Goal: Task Accomplishment & Management: Use online tool/utility

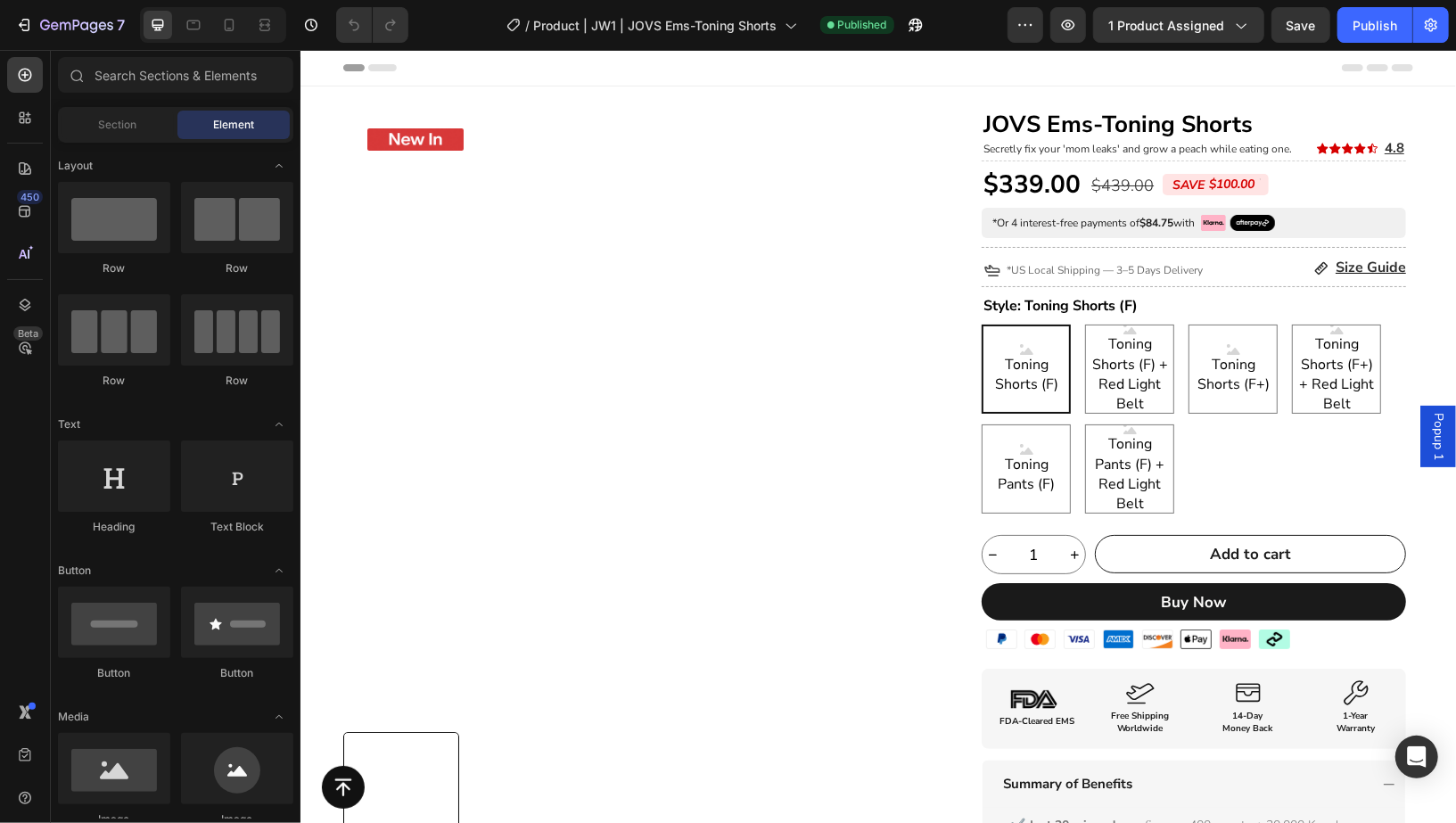
scroll to position [6, 0]
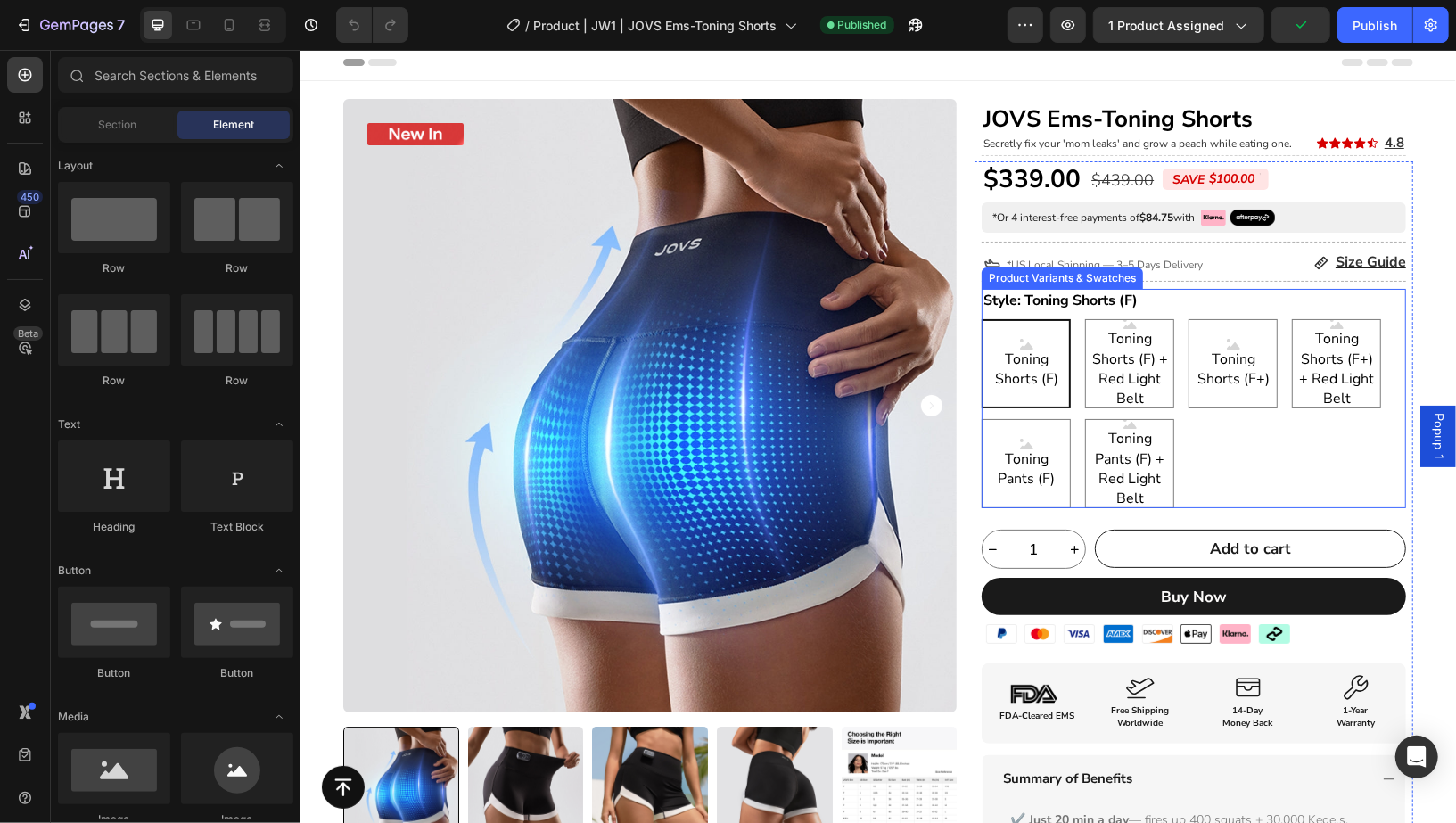
click at [1263, 454] on div "Toning Shorts (F) Toning Shorts (F) Toning Shorts (F) Toning Shorts (F) + Red L…" at bounding box center [1193, 413] width 424 height 189
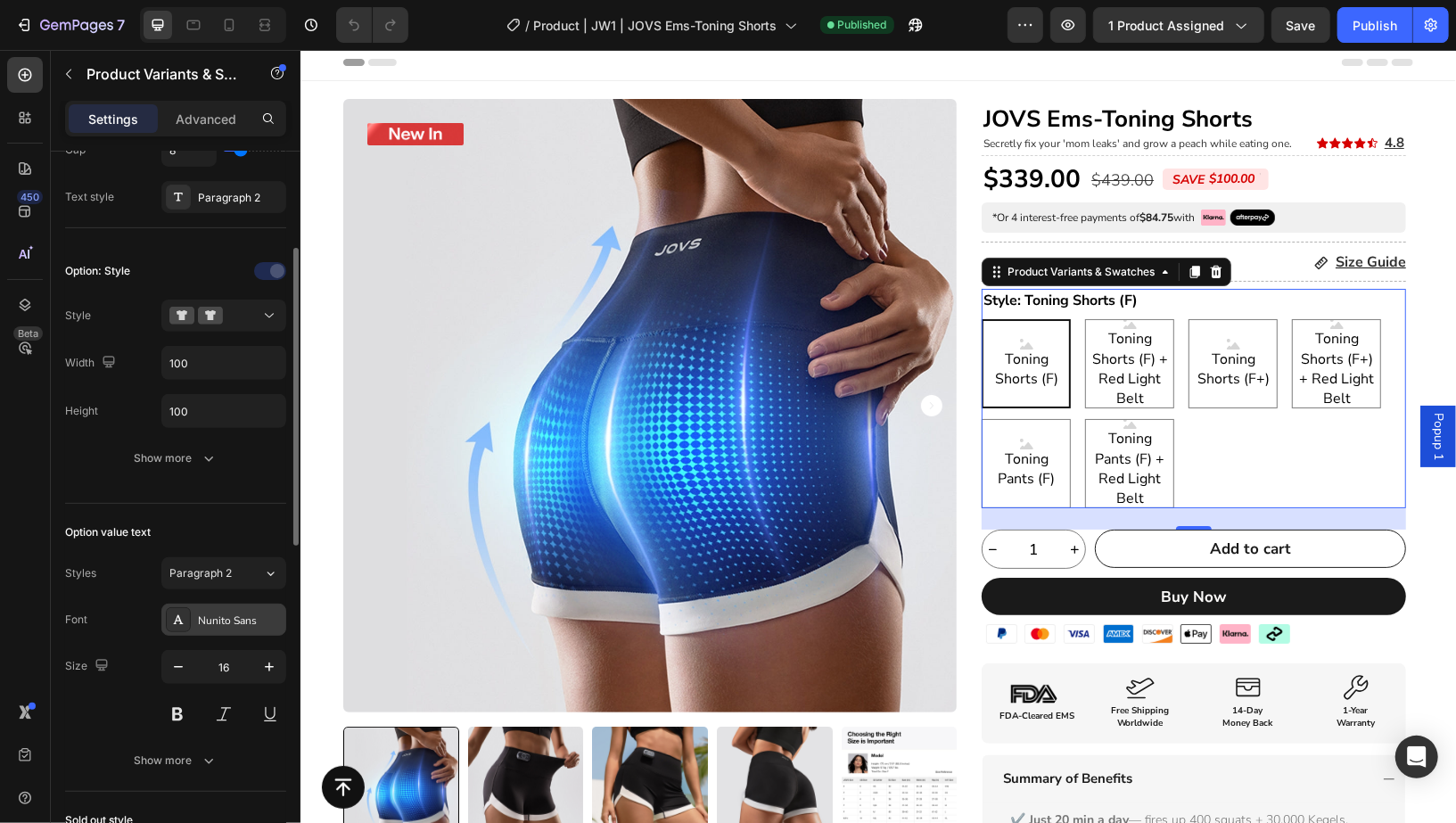
scroll to position [473, 0]
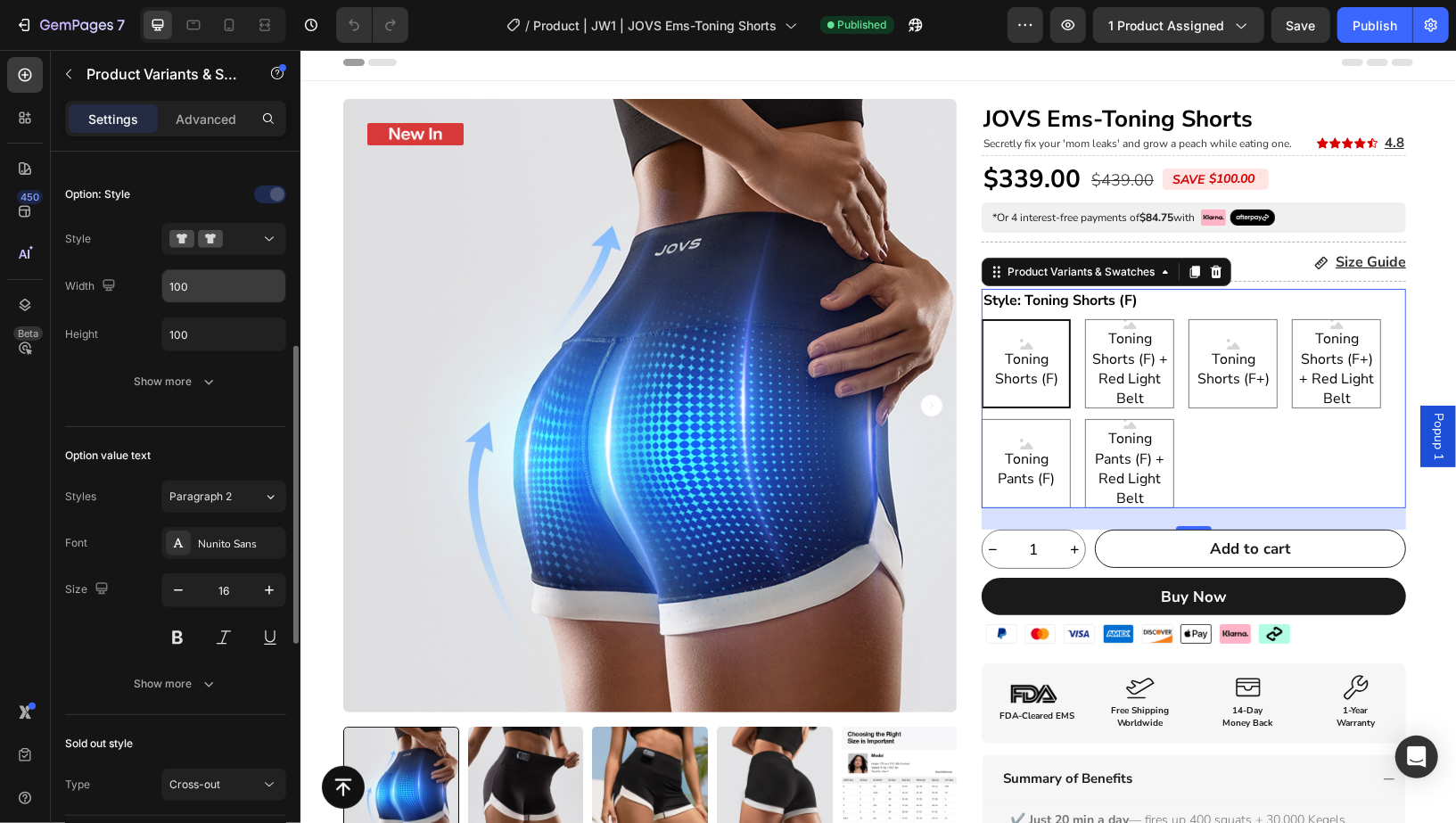
click at [206, 287] on input "100" at bounding box center [224, 286] width 123 height 32
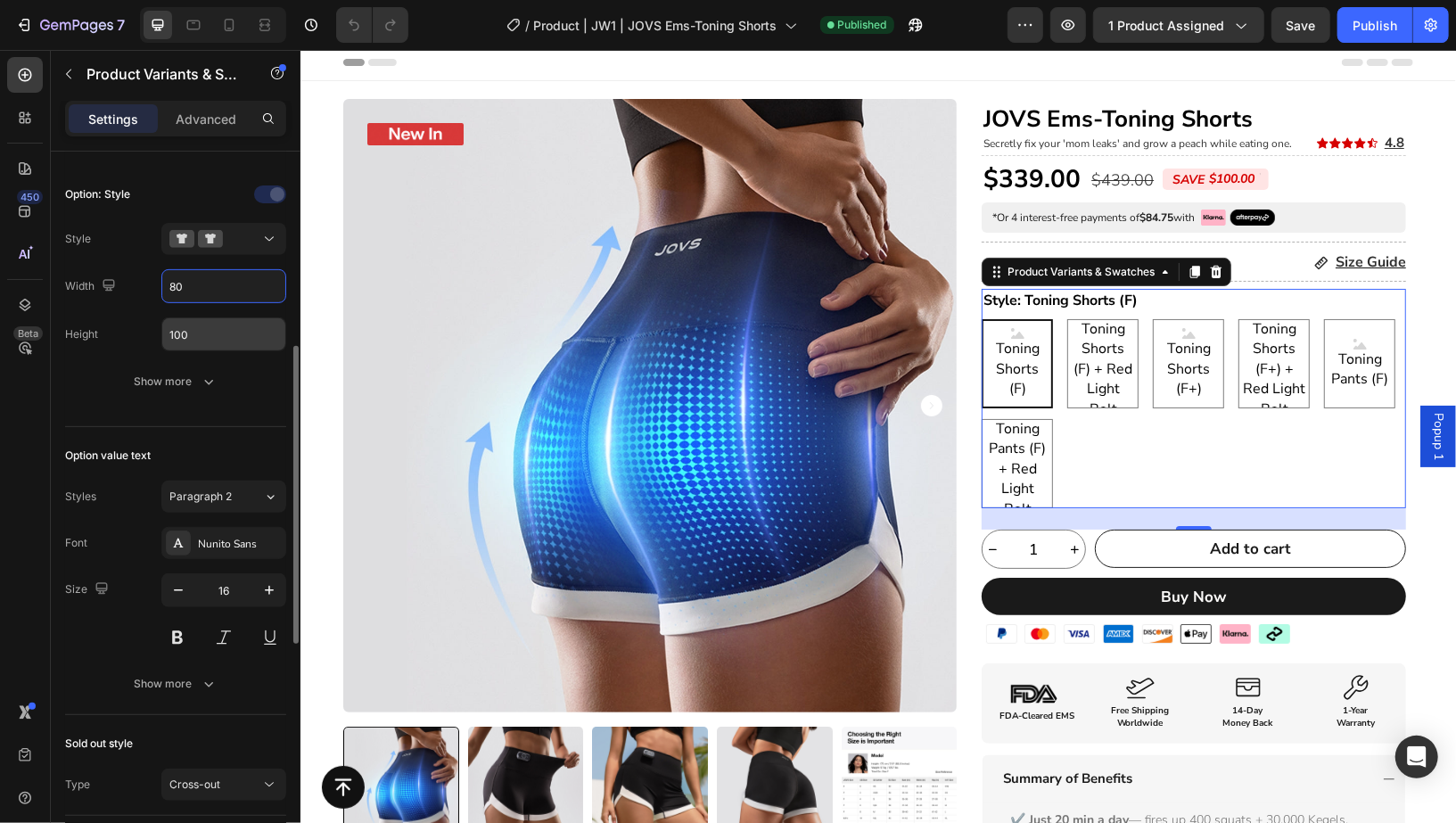
type input "80"
click at [212, 336] on input "100" at bounding box center [224, 334] width 123 height 32
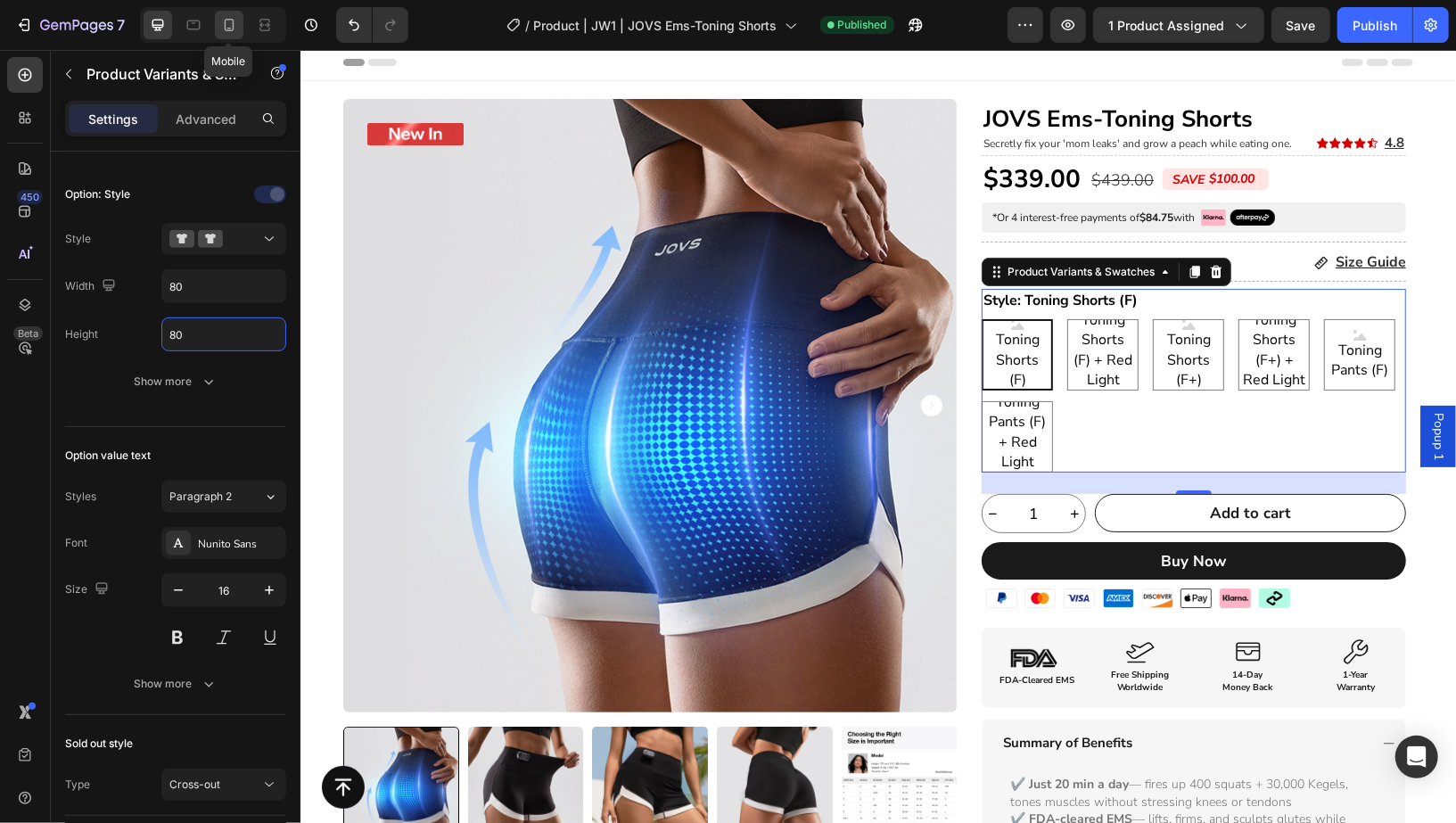
type input "80"
click at [236, 22] on icon at bounding box center [229, 24] width 18 height 18
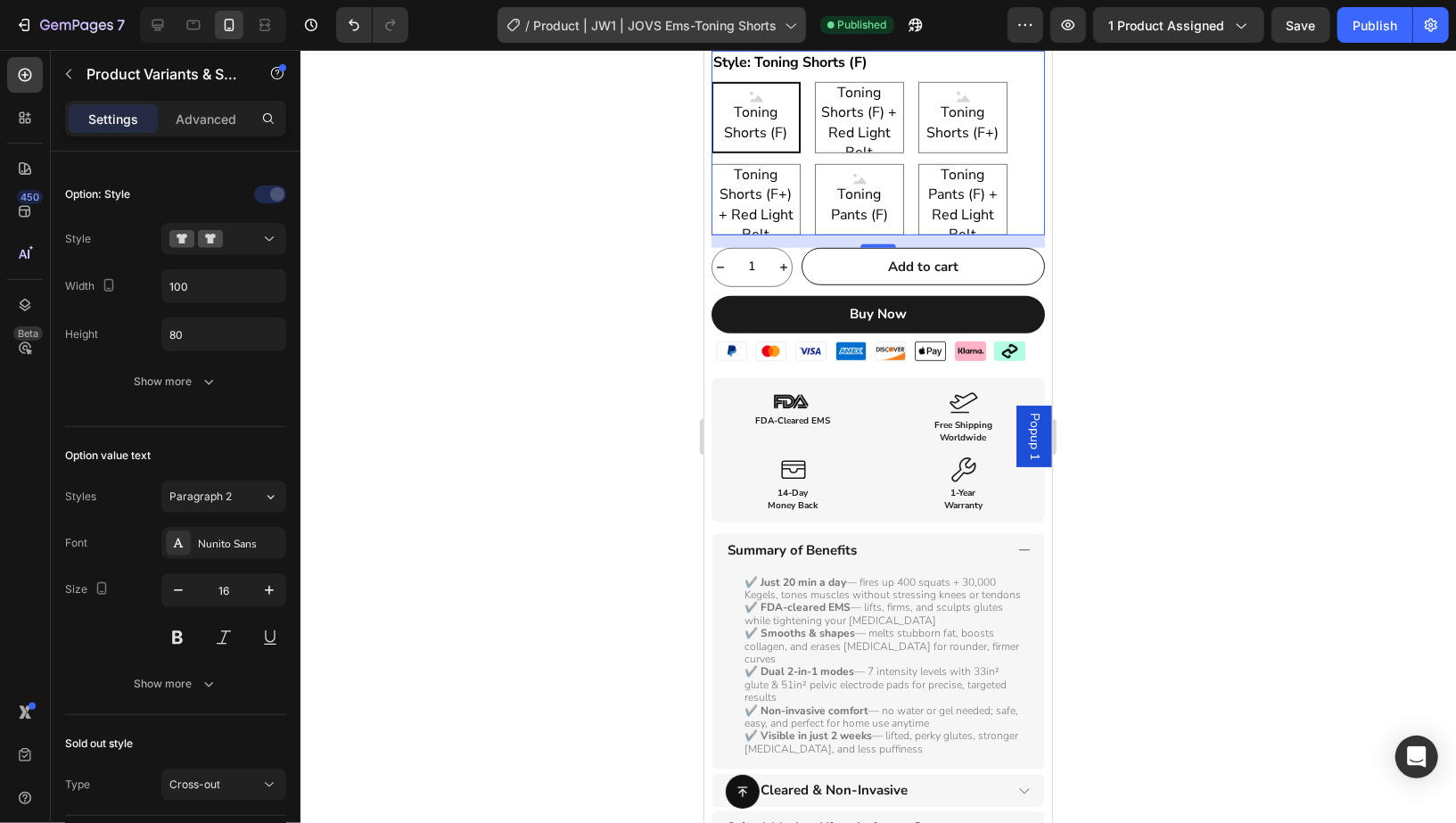
scroll to position [604, 0]
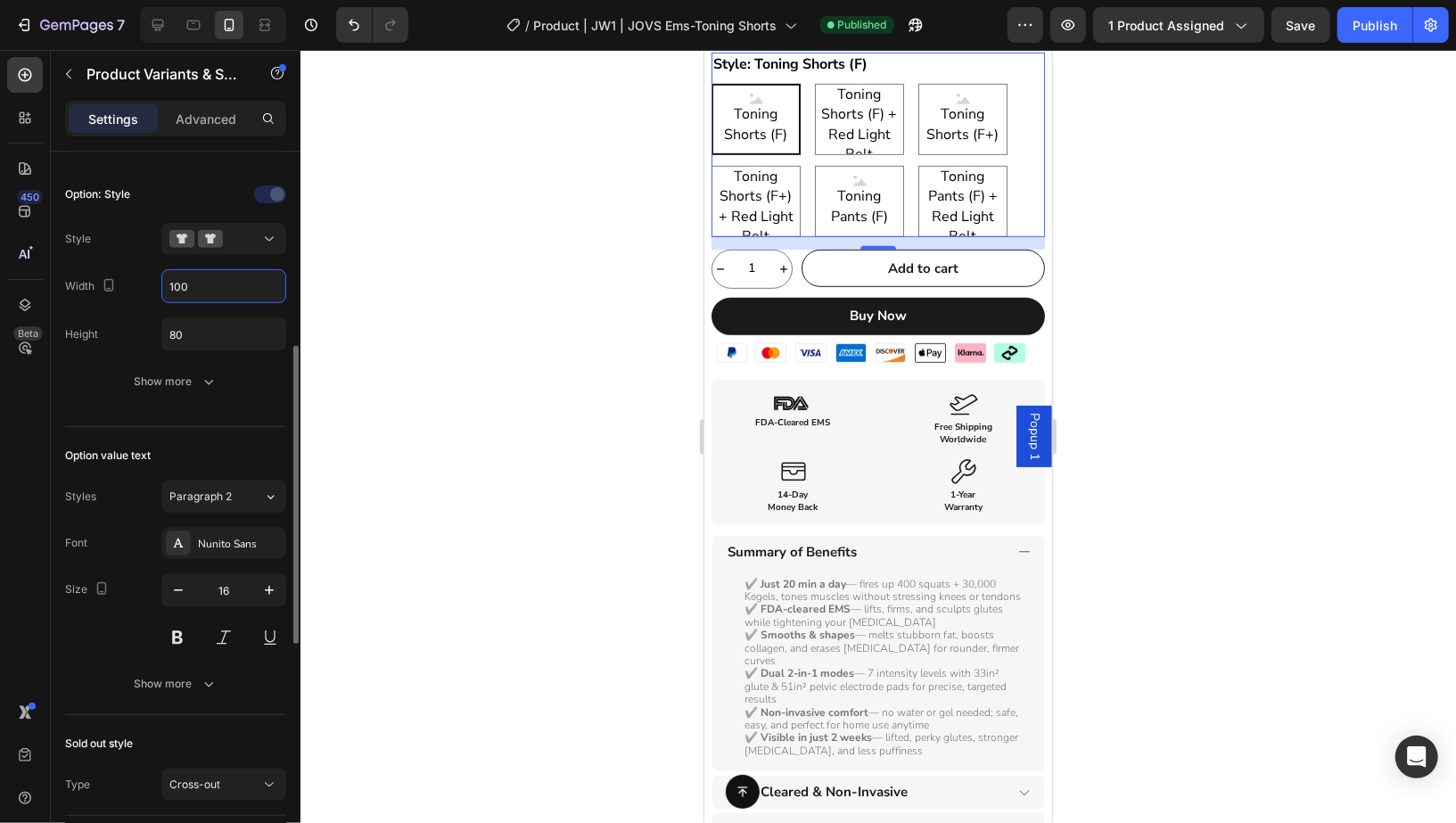
click at [231, 279] on input "100" at bounding box center [224, 286] width 123 height 32
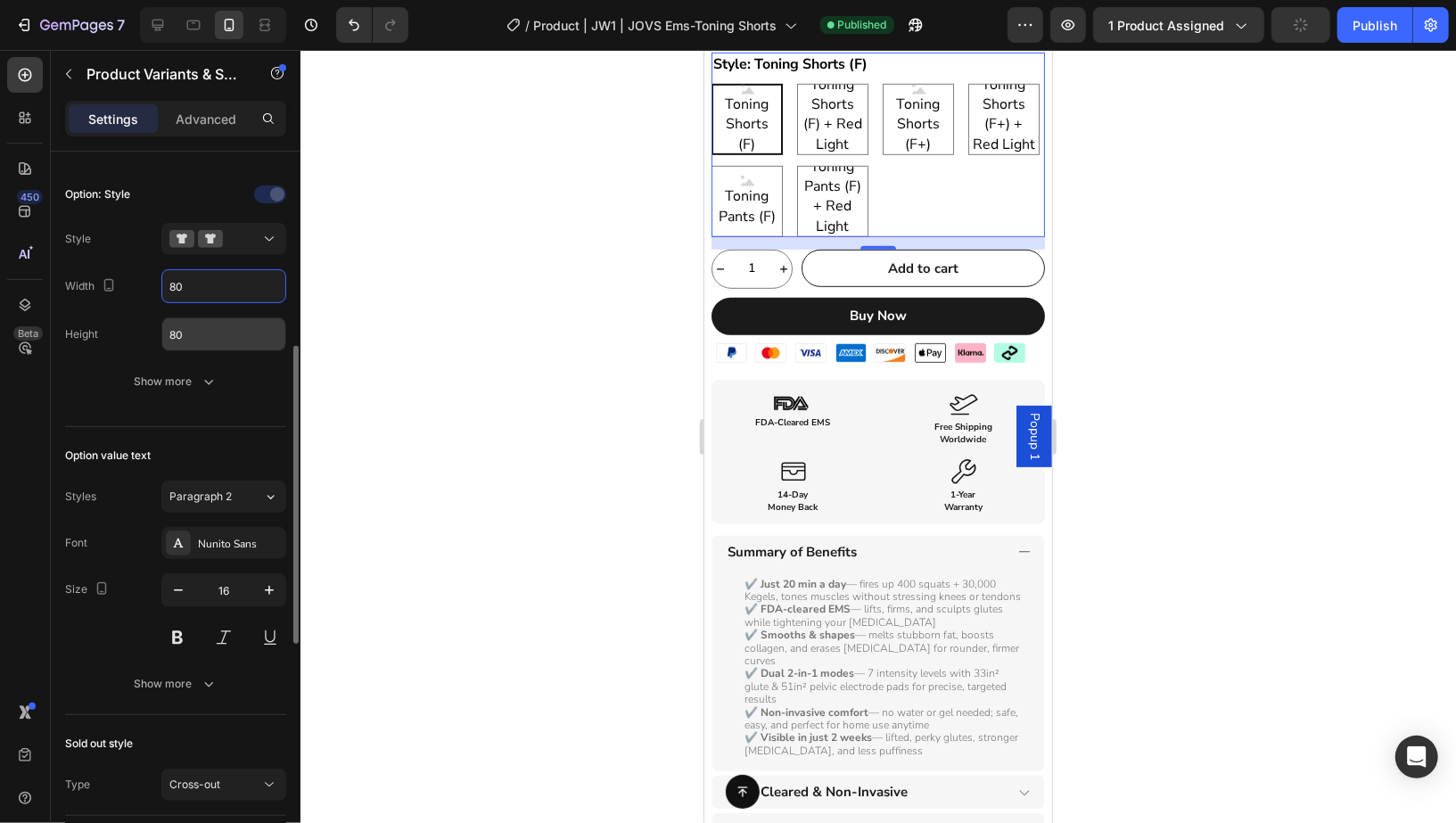
click at [214, 334] on input "80" at bounding box center [224, 334] width 123 height 32
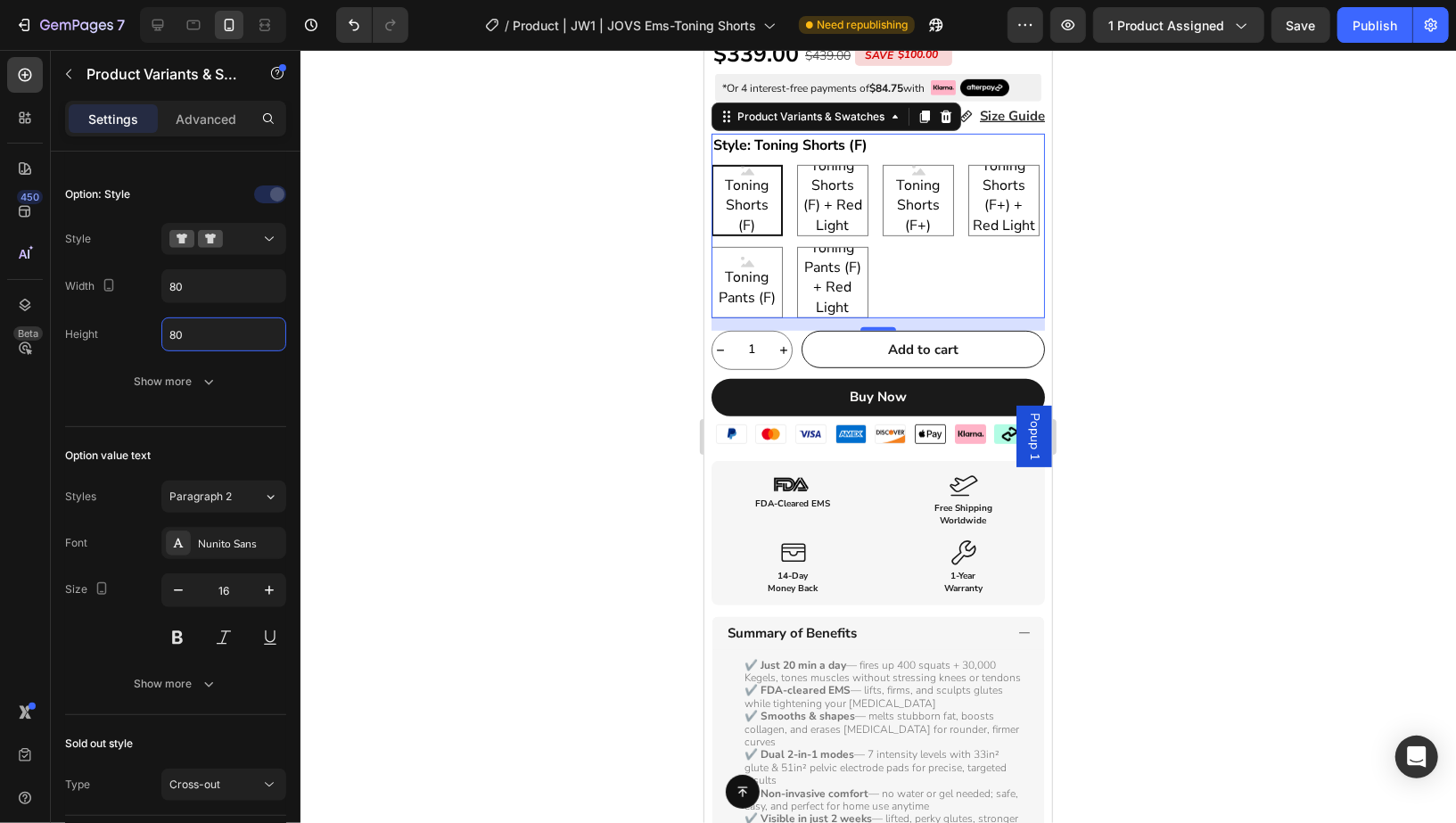
scroll to position [518, 0]
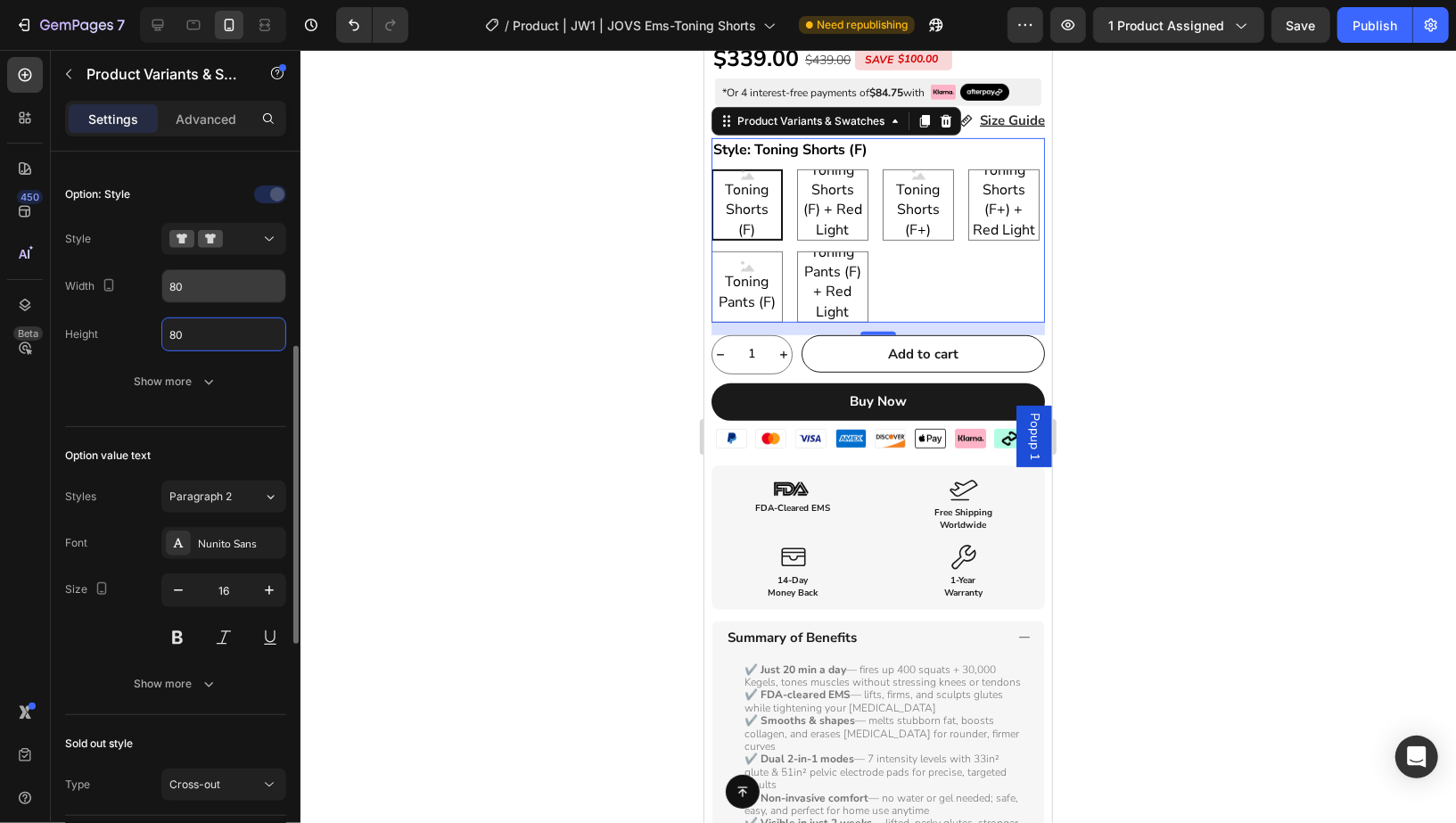
click at [204, 283] on input "80" at bounding box center [224, 286] width 123 height 32
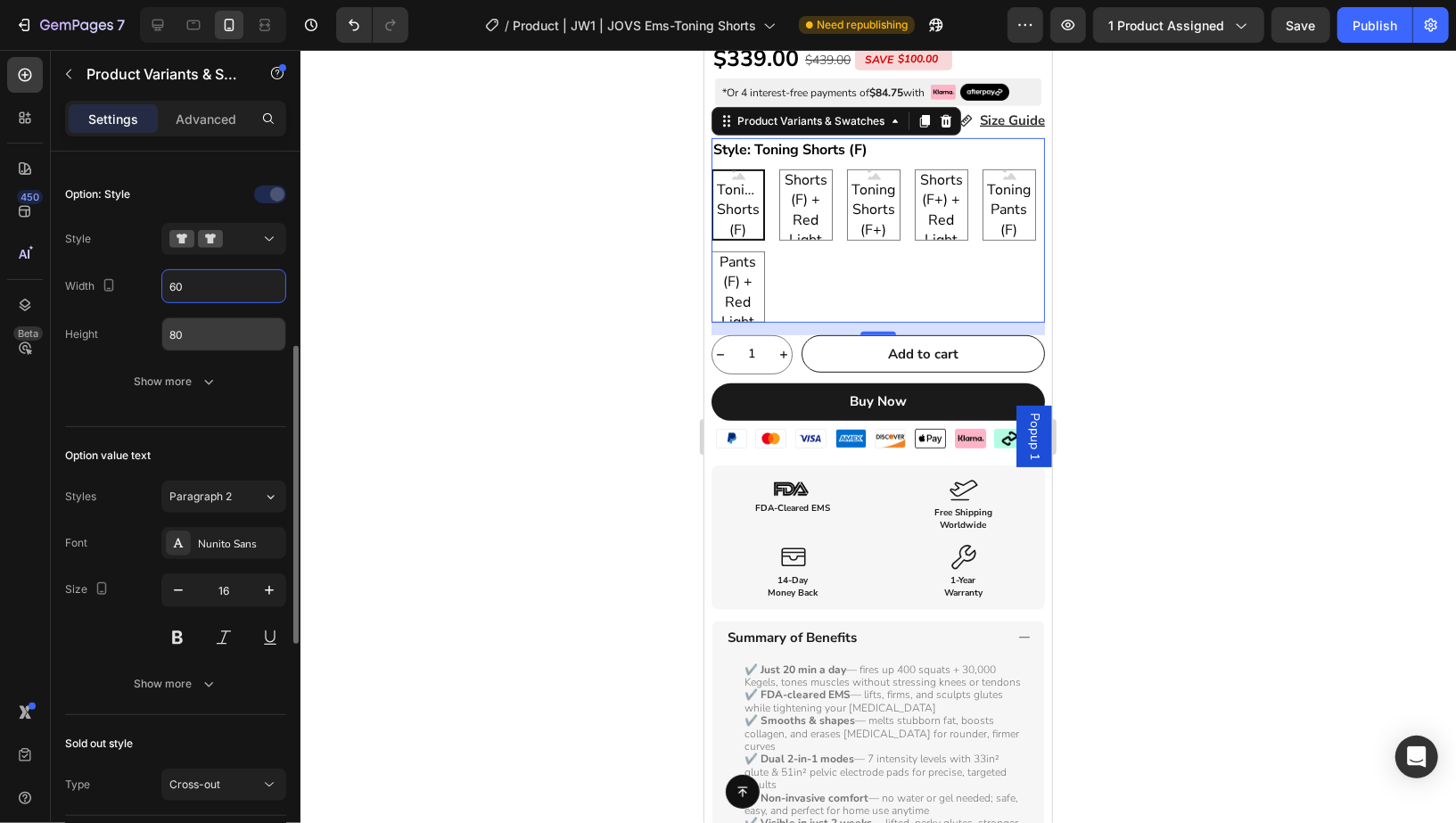
type input "60"
click at [227, 320] on input "80" at bounding box center [224, 334] width 123 height 32
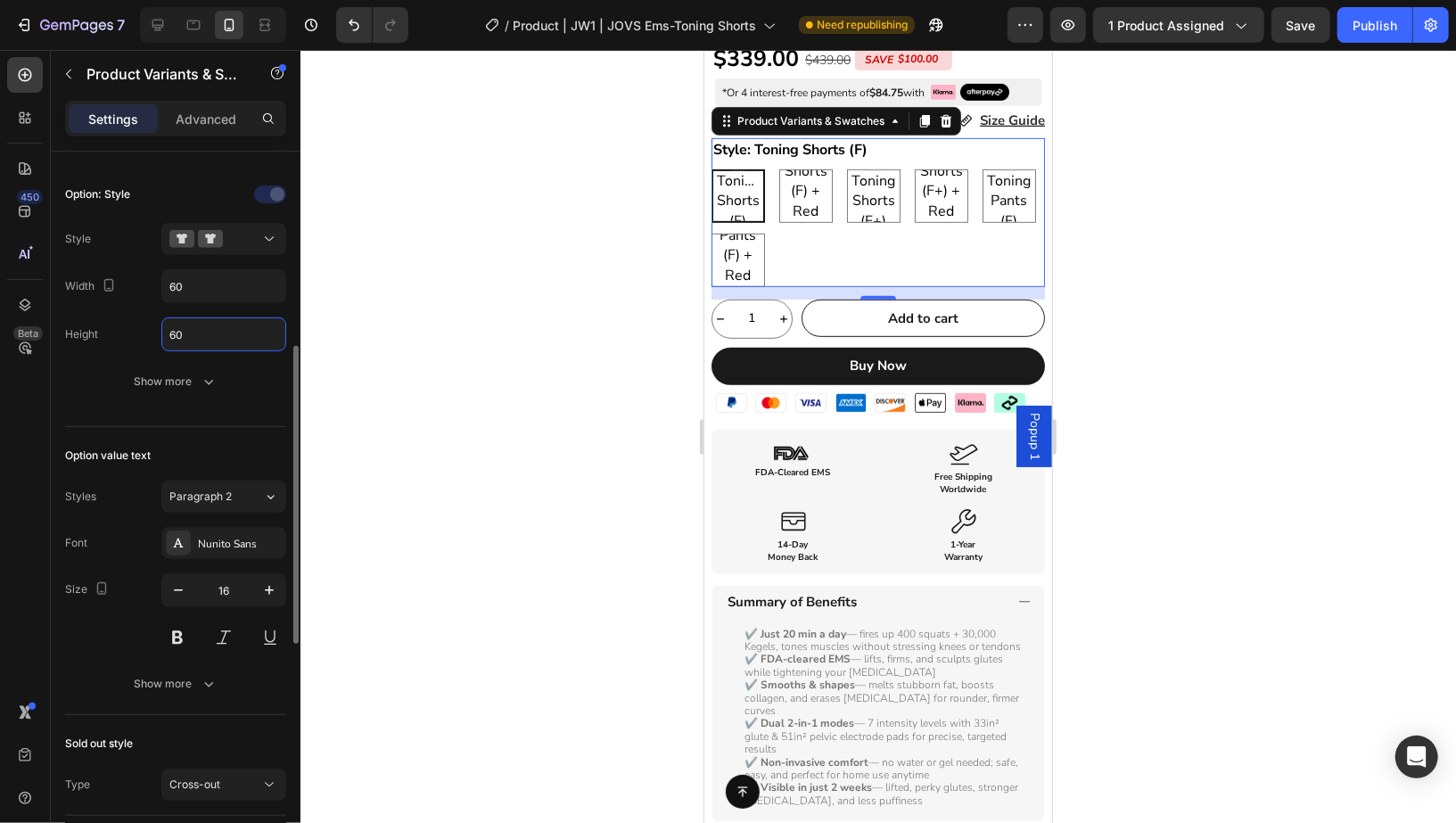
type input "60"
click at [103, 341] on div "Height 60" at bounding box center [176, 334] width 221 height 34
click at [964, 238] on div "Toning Shorts (F) Toning Shorts (F) Toning Shorts (F) Toning Shorts (F) + Red L…" at bounding box center [877, 227] width 334 height 118
click at [211, 270] on input "60" at bounding box center [224, 286] width 123 height 32
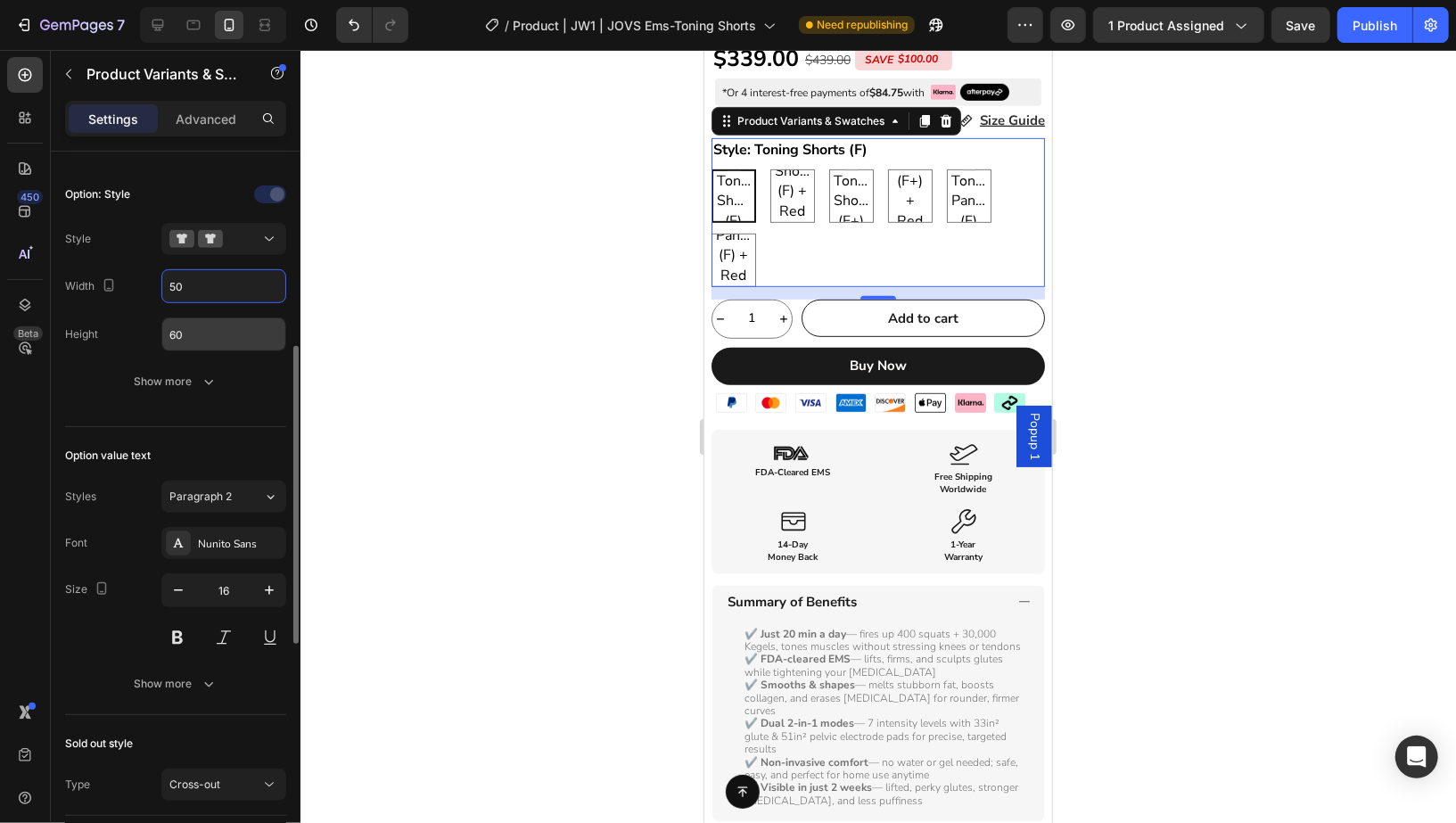
type input "50"
click at [231, 326] on input "60" at bounding box center [224, 334] width 123 height 32
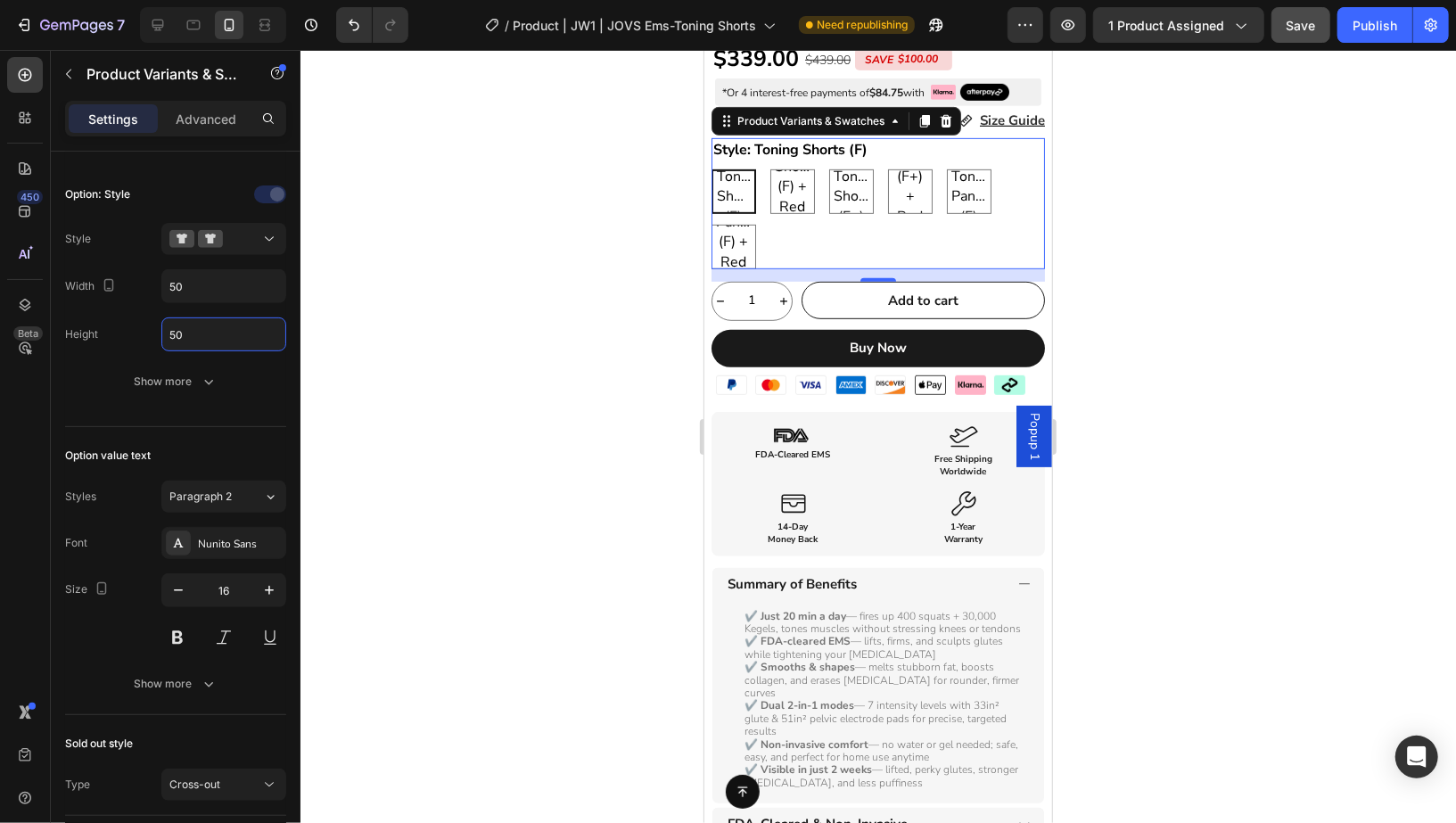
type input "50"
click at [1305, 26] on span "Save" at bounding box center [1301, 25] width 29 height 15
click at [152, 21] on icon at bounding box center [158, 25] width 11 height 11
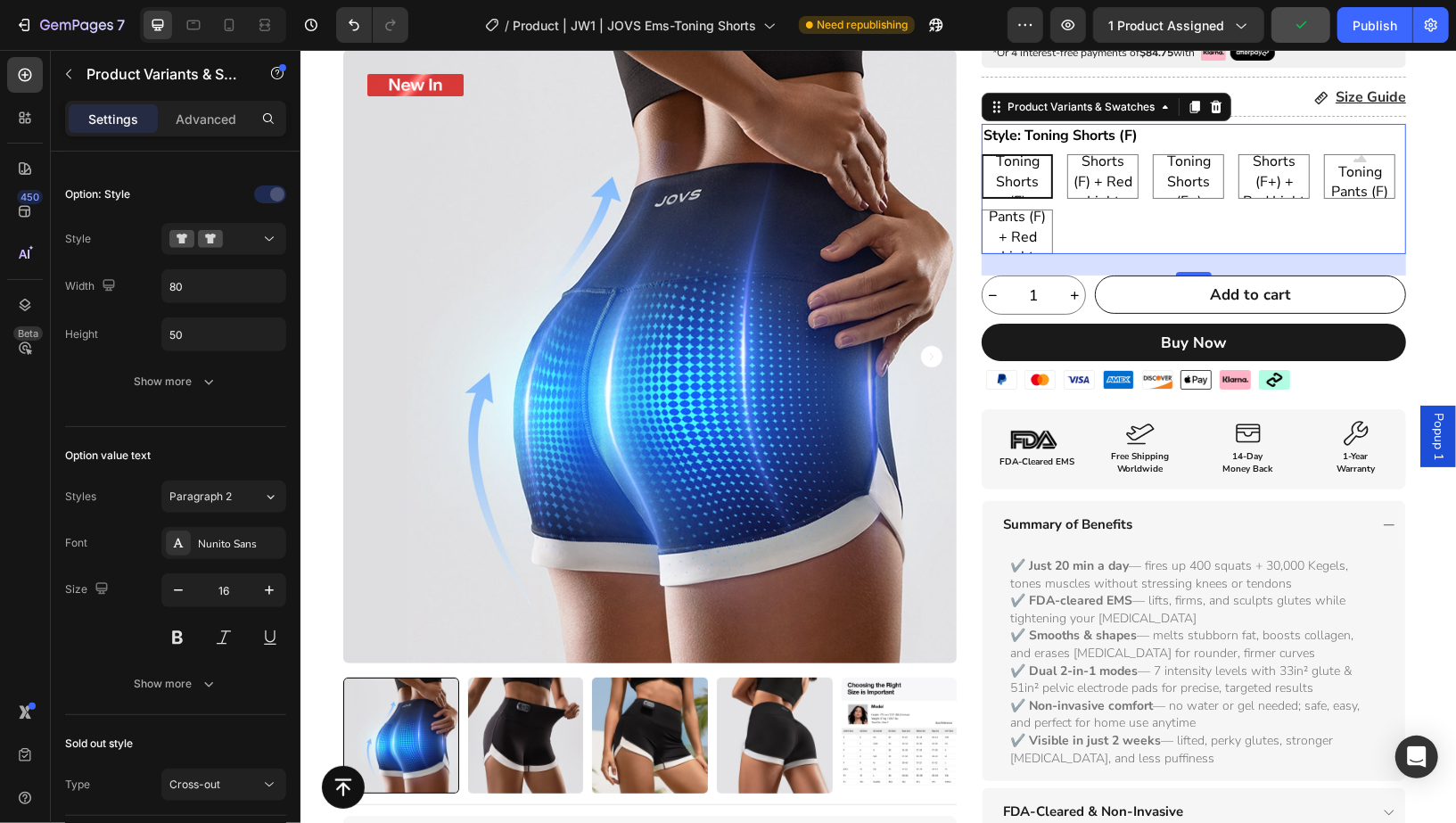
scroll to position [169, 0]
click at [1177, 215] on div "Toning Shorts (F) Toning Shorts (F) Toning Shorts (F) Toning Shorts (F) + Red L…" at bounding box center [1193, 204] width 424 height 100
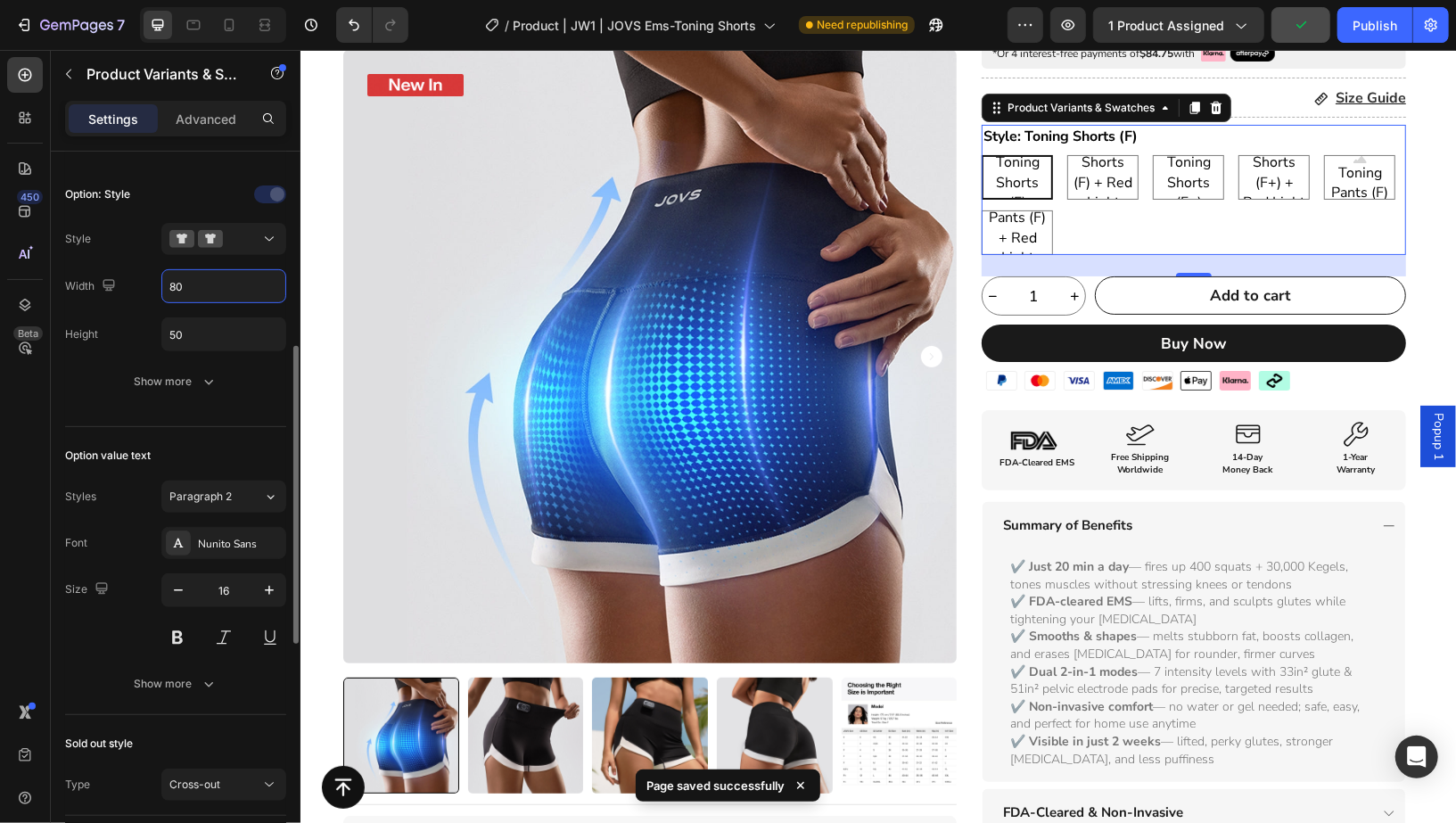
click at [206, 293] on input "80" at bounding box center [224, 286] width 123 height 32
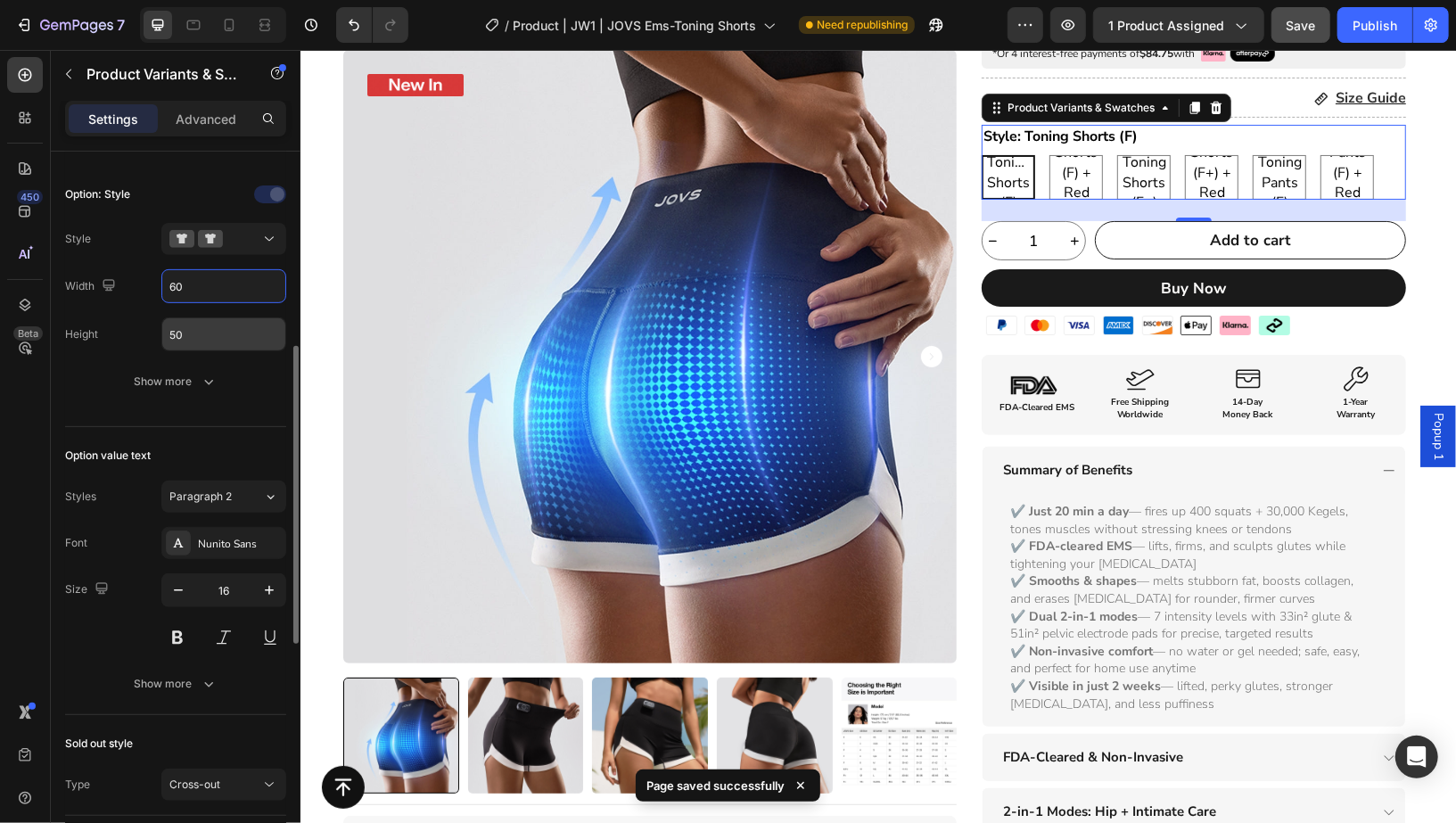
type input "60"
click at [221, 336] on input "50" at bounding box center [224, 334] width 123 height 32
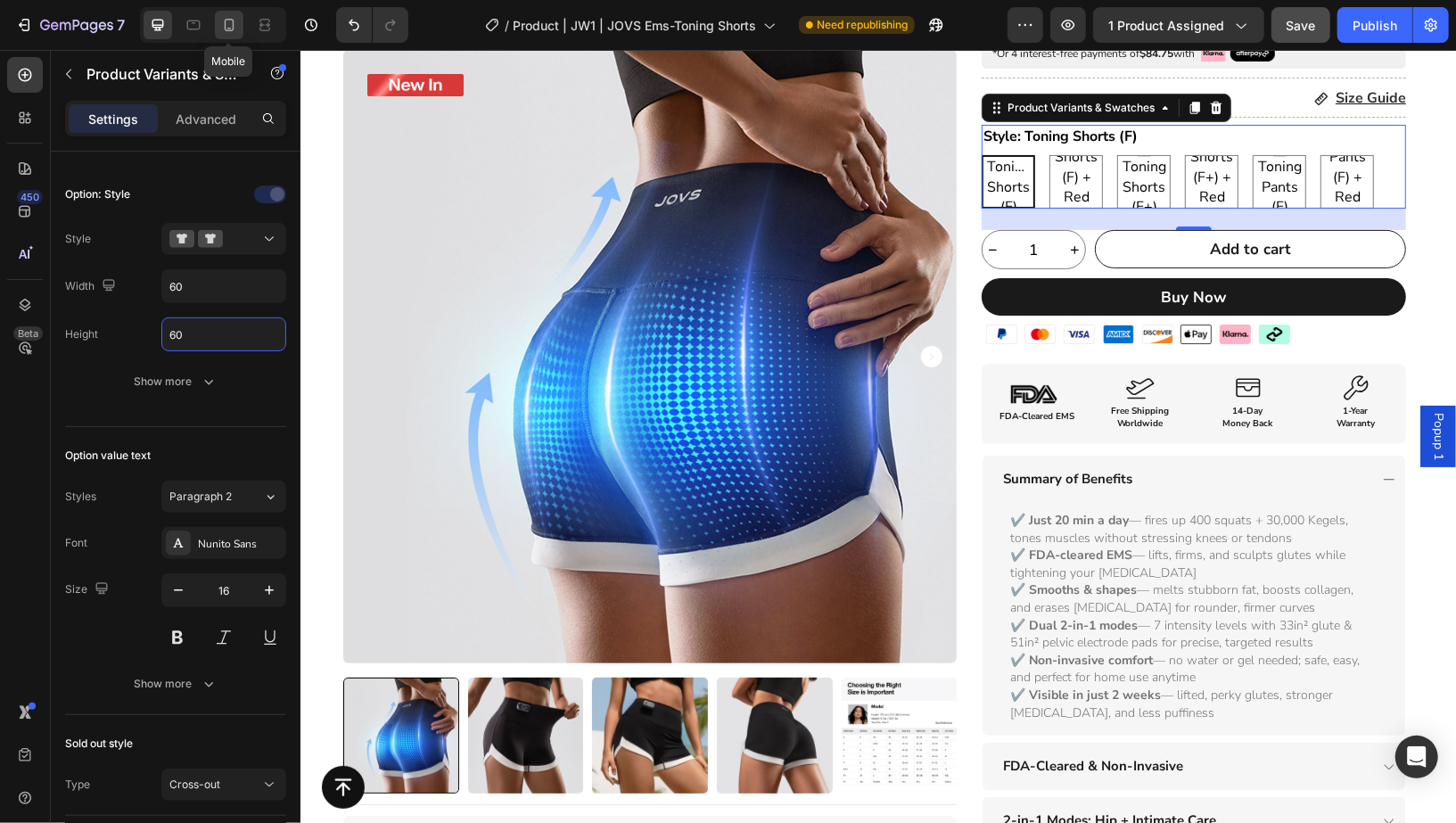
type input "60"
click at [224, 29] on icon at bounding box center [229, 24] width 18 height 18
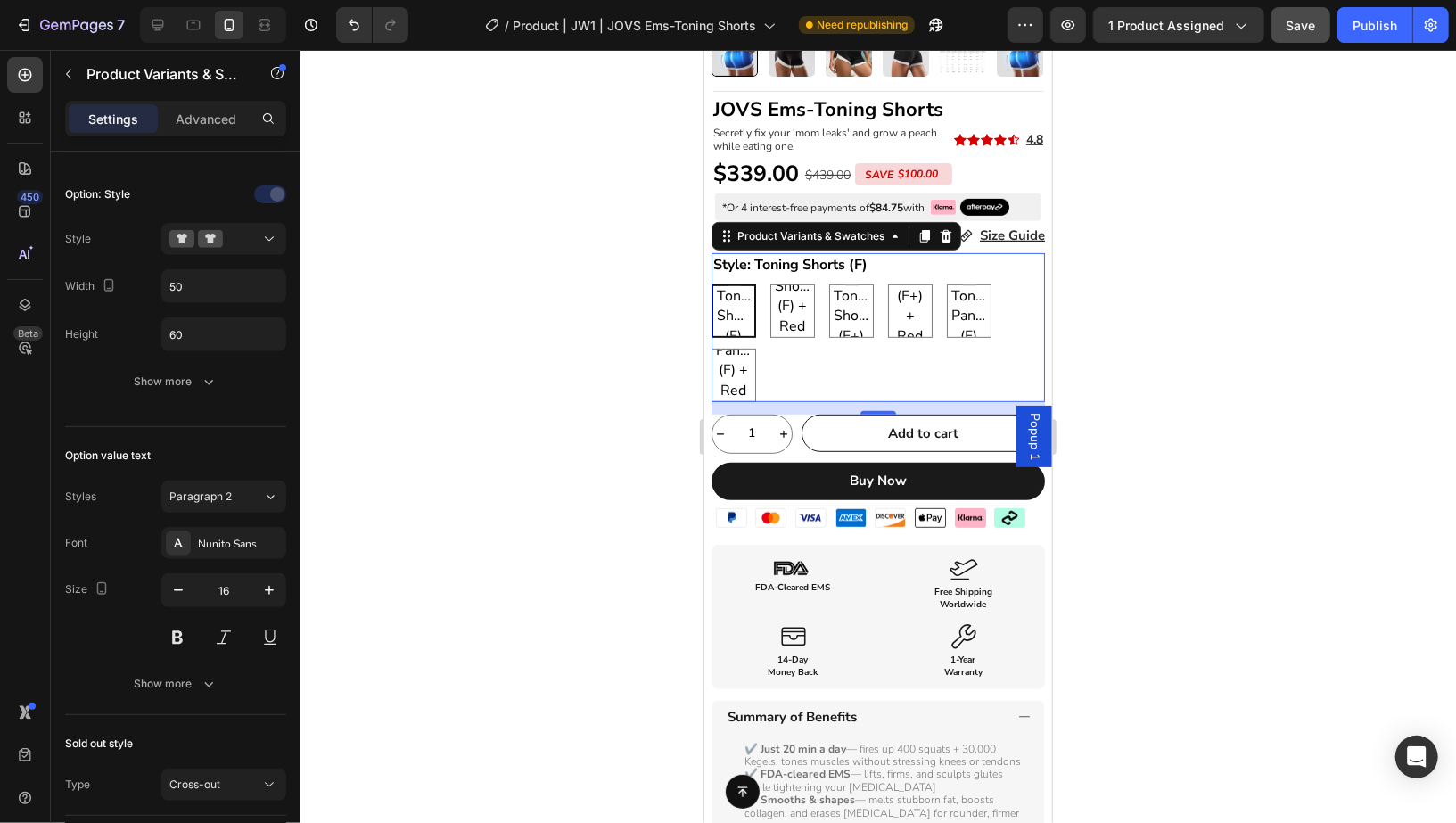
scroll to position [394, 0]
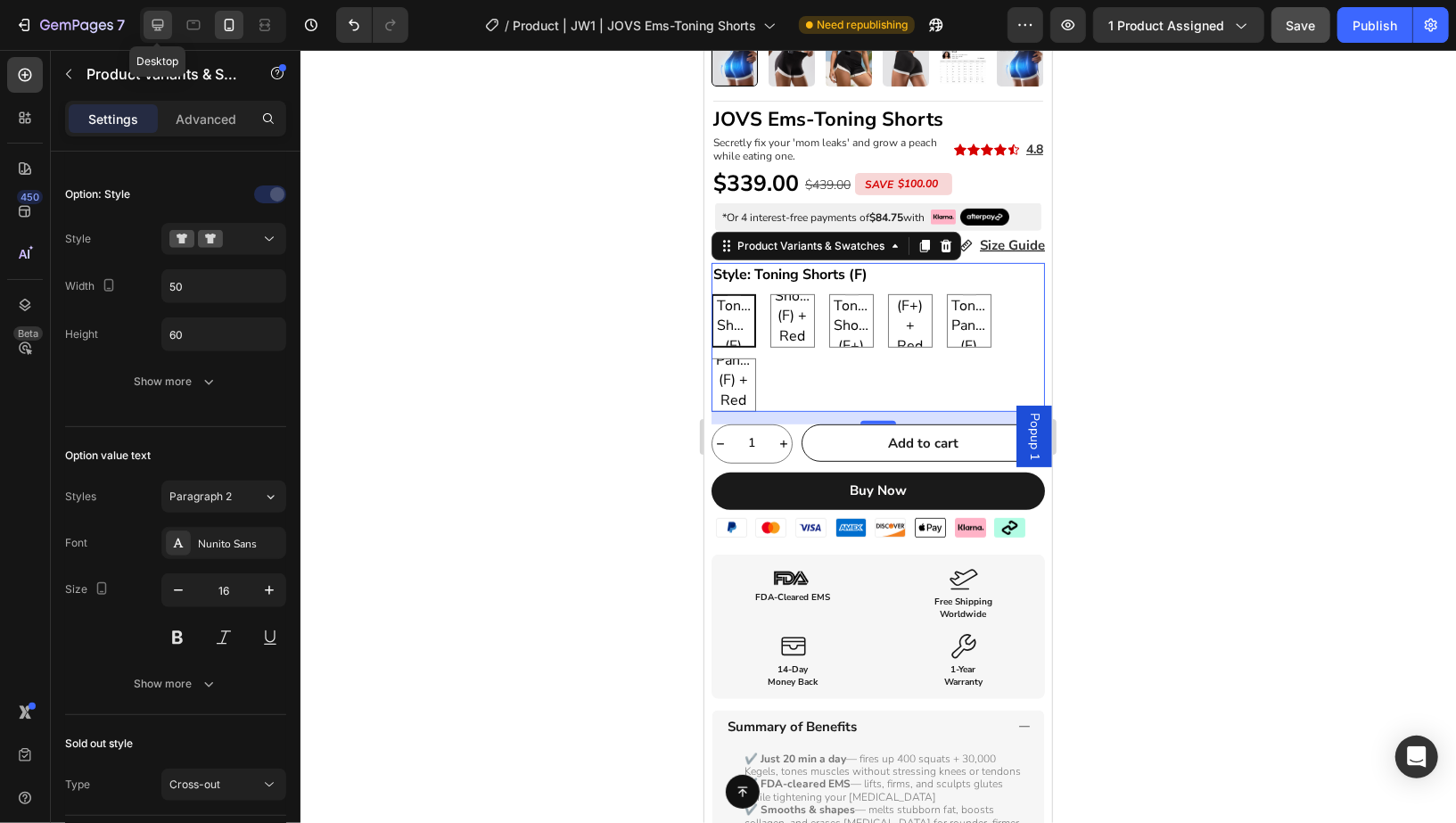
click at [164, 21] on icon at bounding box center [157, 24] width 18 height 18
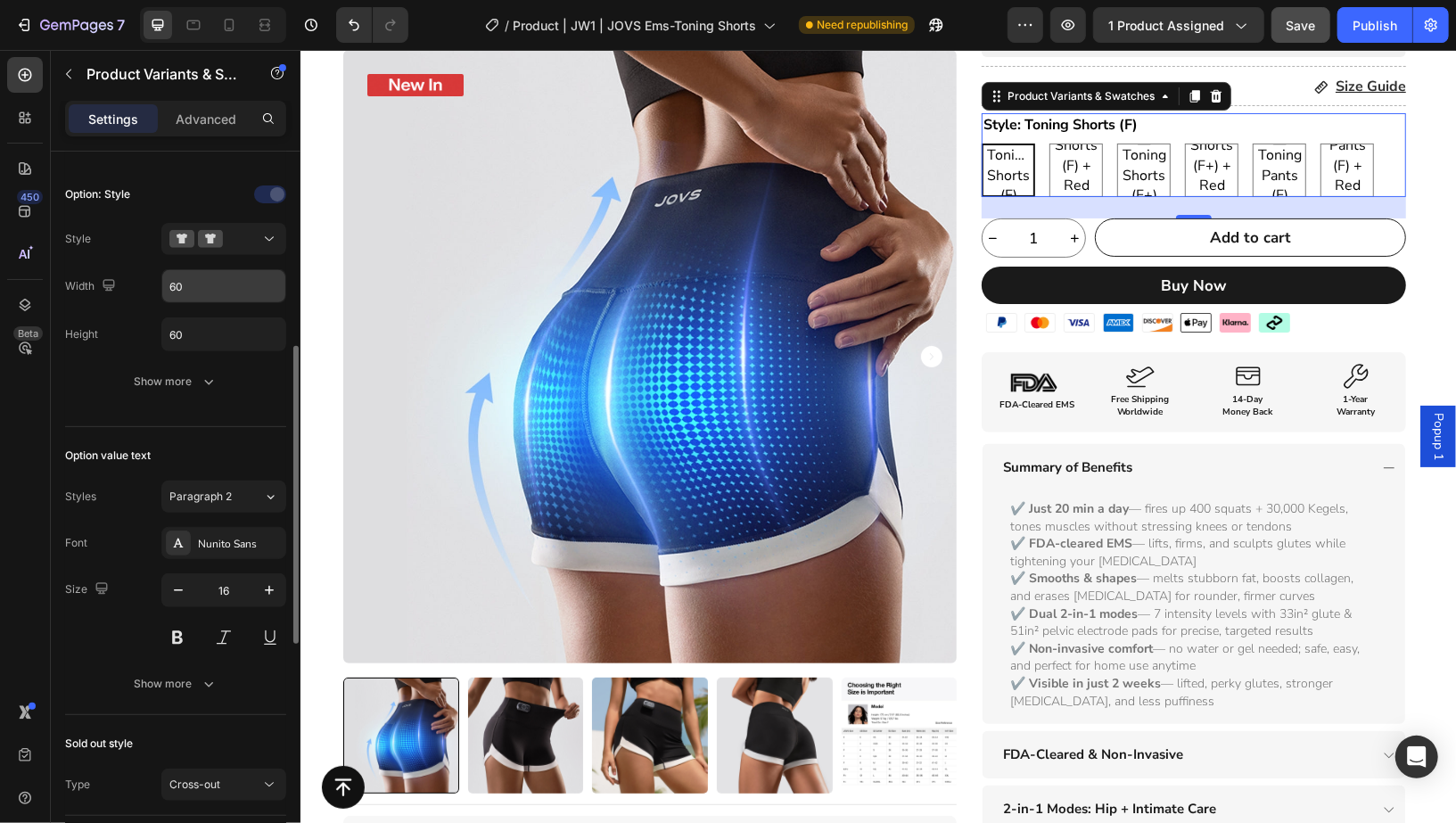
scroll to position [179, 0]
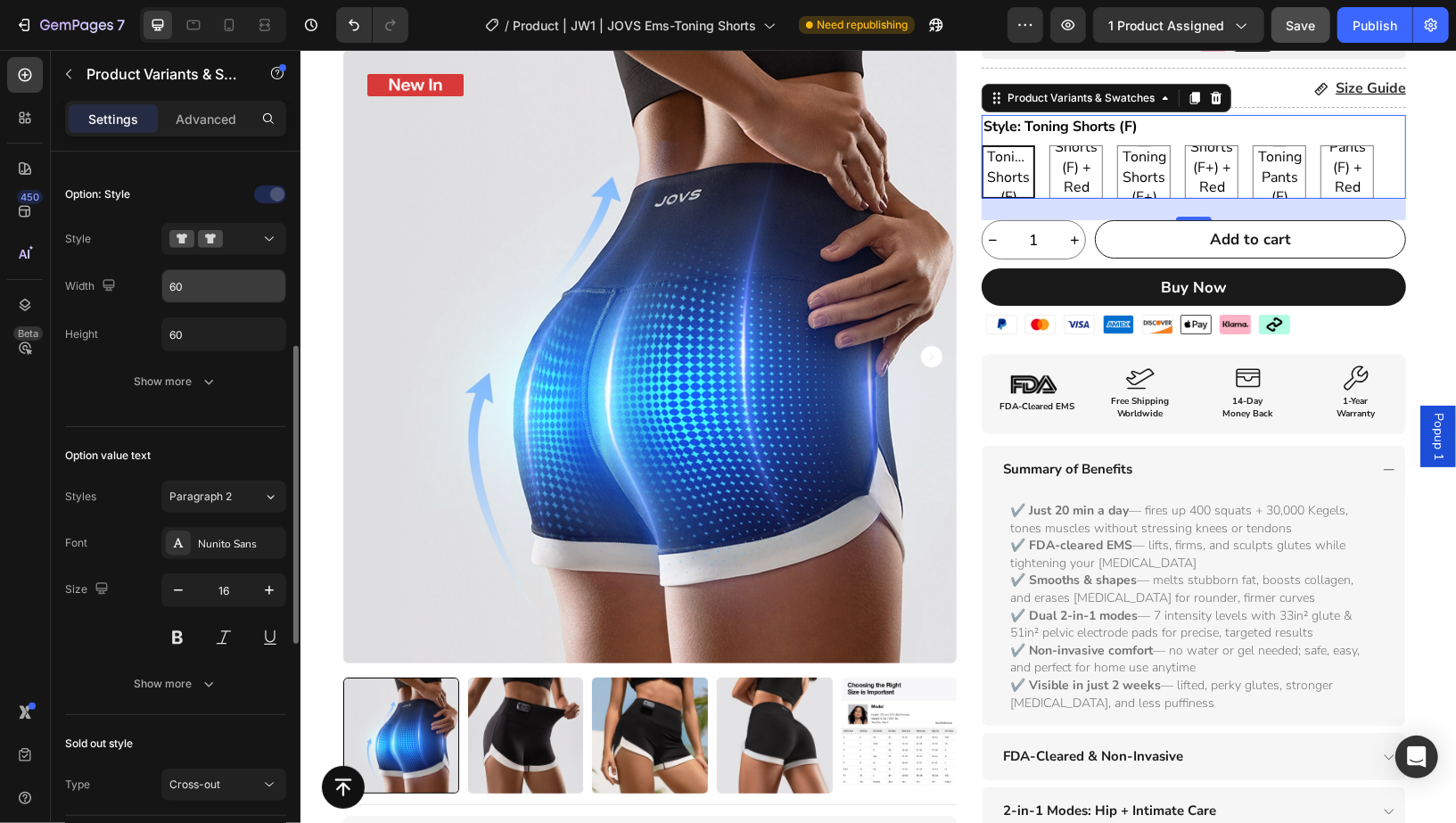
click at [224, 284] on input "60" at bounding box center [224, 286] width 123 height 32
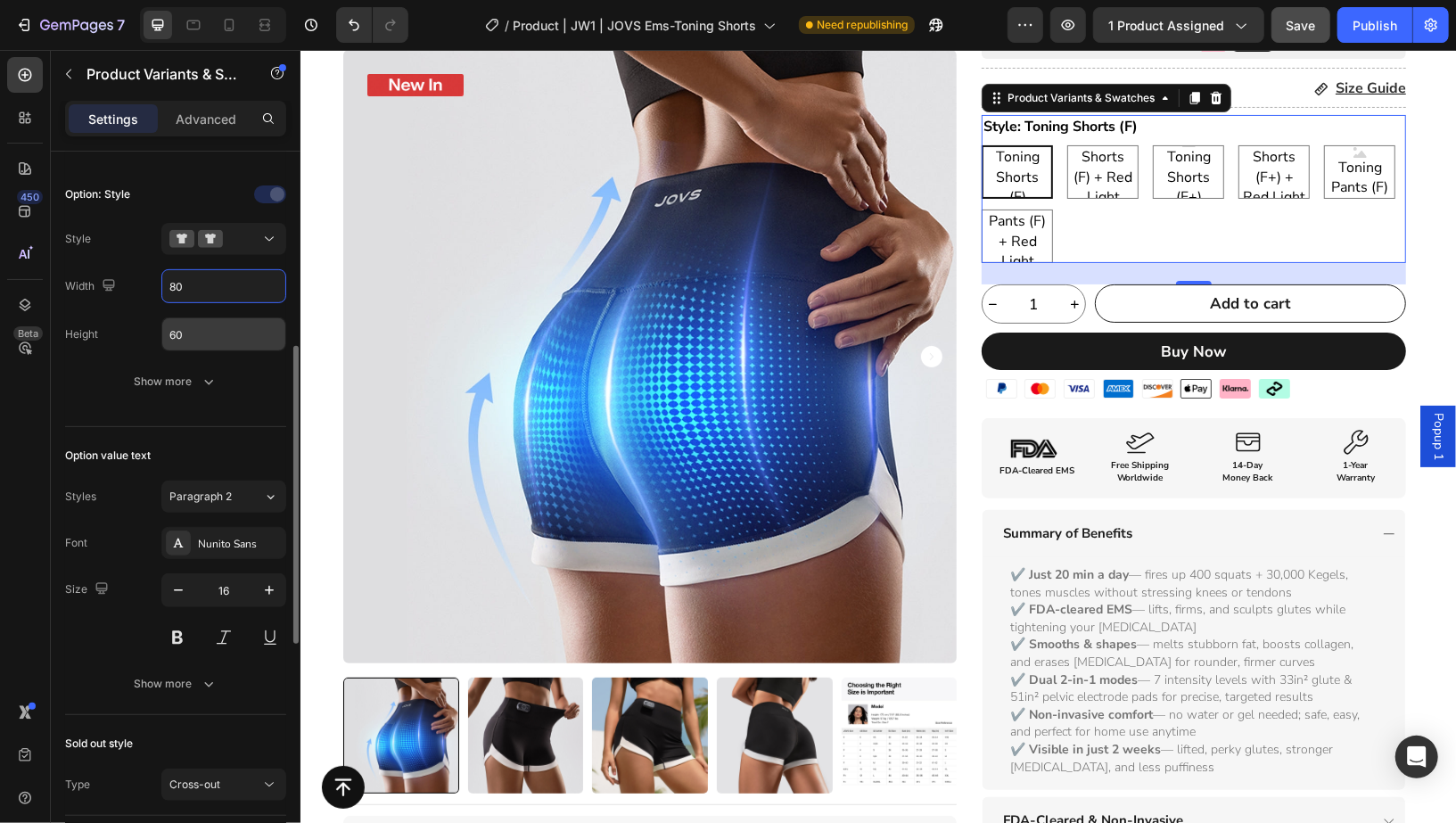
type input "80"
click at [259, 340] on input "60" at bounding box center [224, 334] width 123 height 32
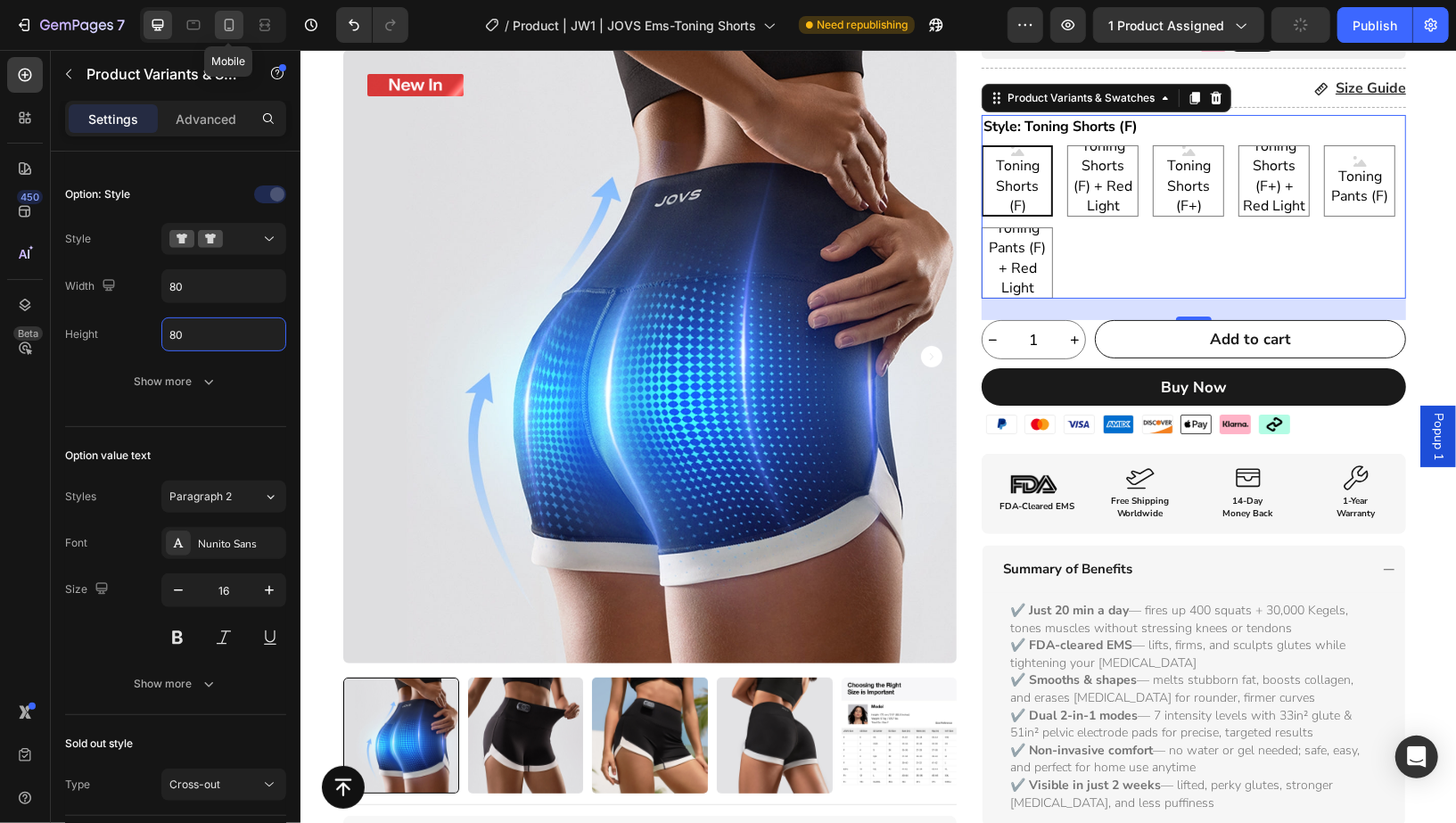
type input "80"
click at [227, 17] on icon at bounding box center [229, 24] width 18 height 18
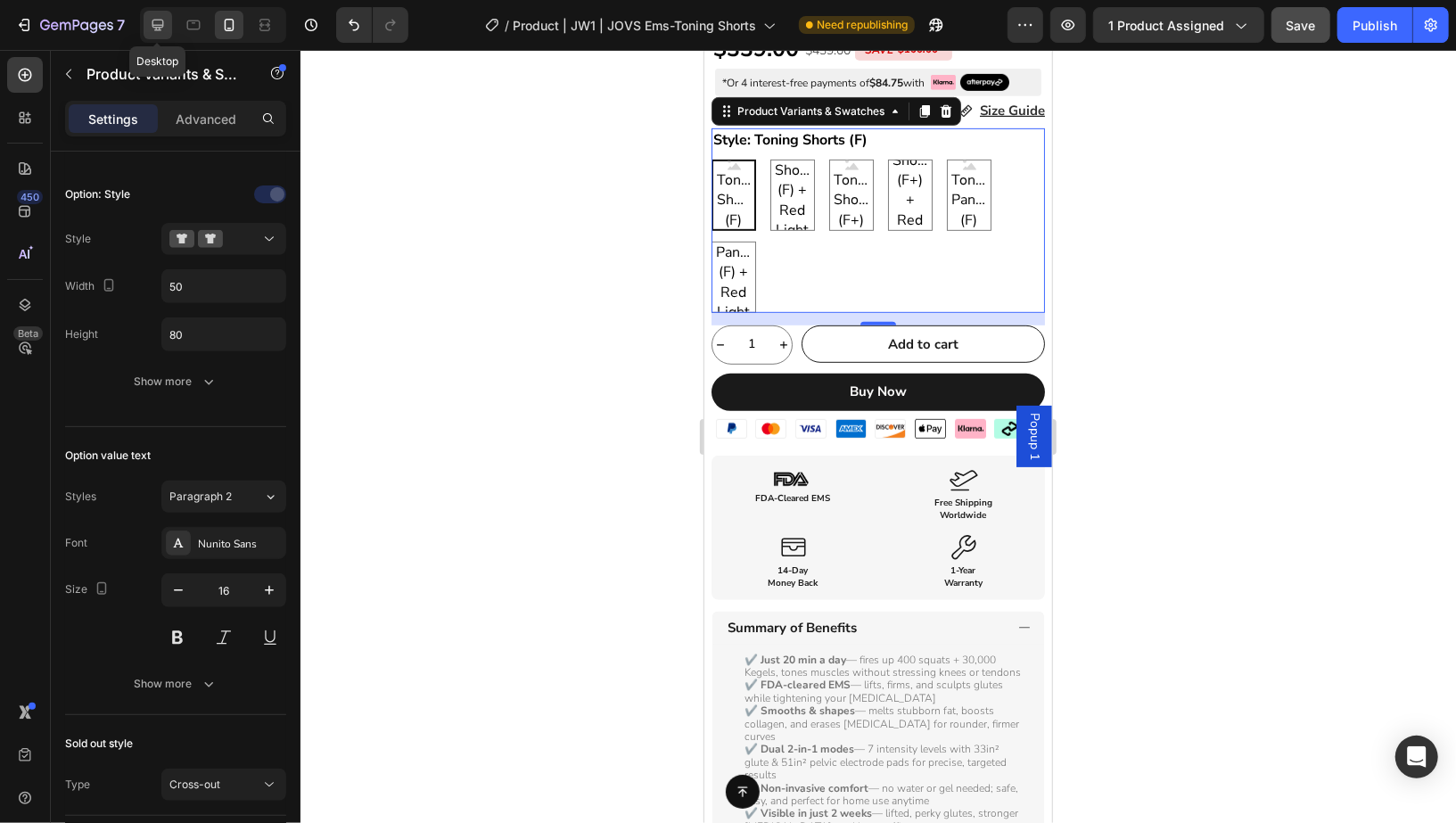
click at [158, 29] on icon at bounding box center [157, 24] width 18 height 18
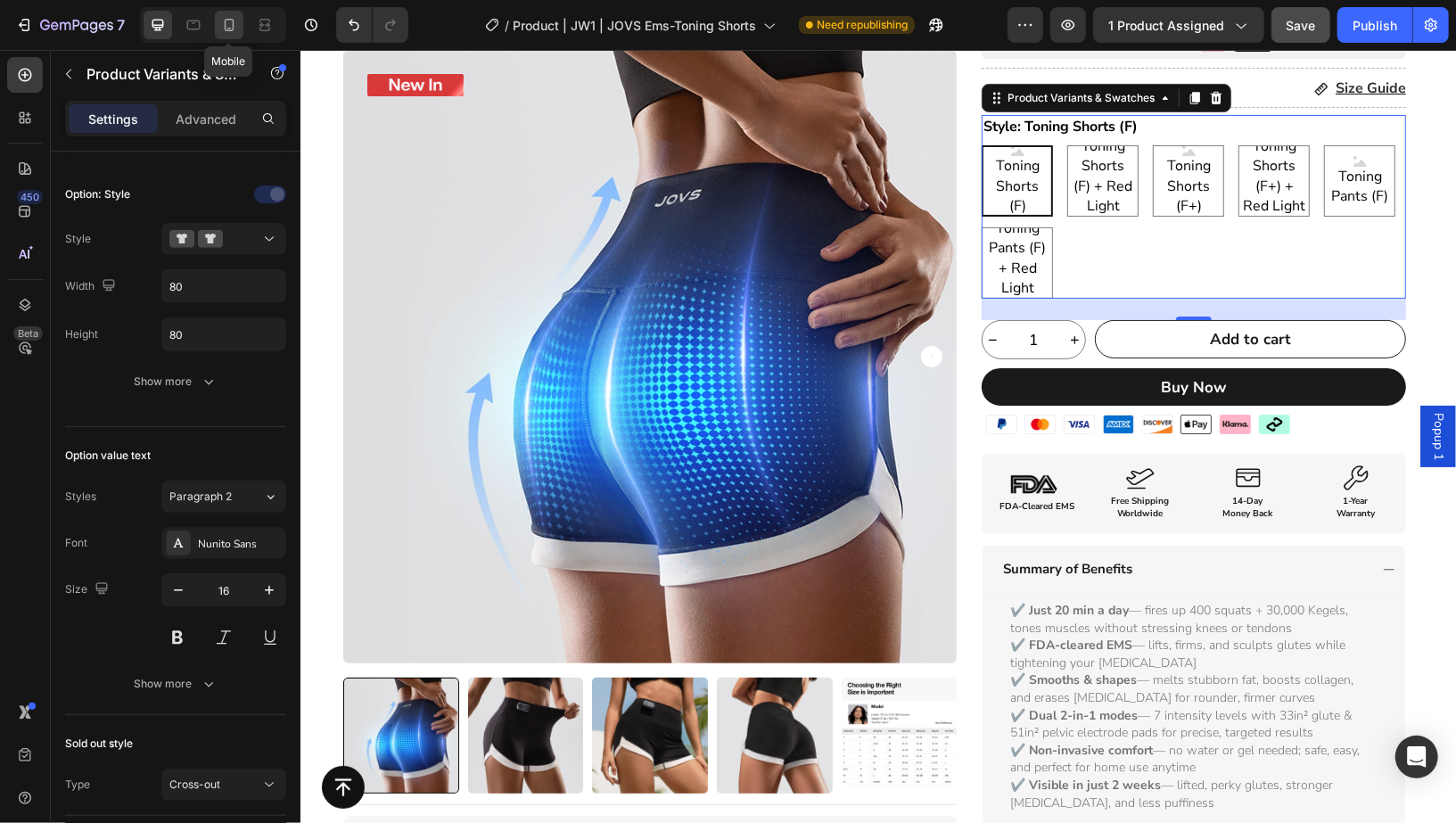
click at [223, 24] on icon at bounding box center [229, 24] width 18 height 18
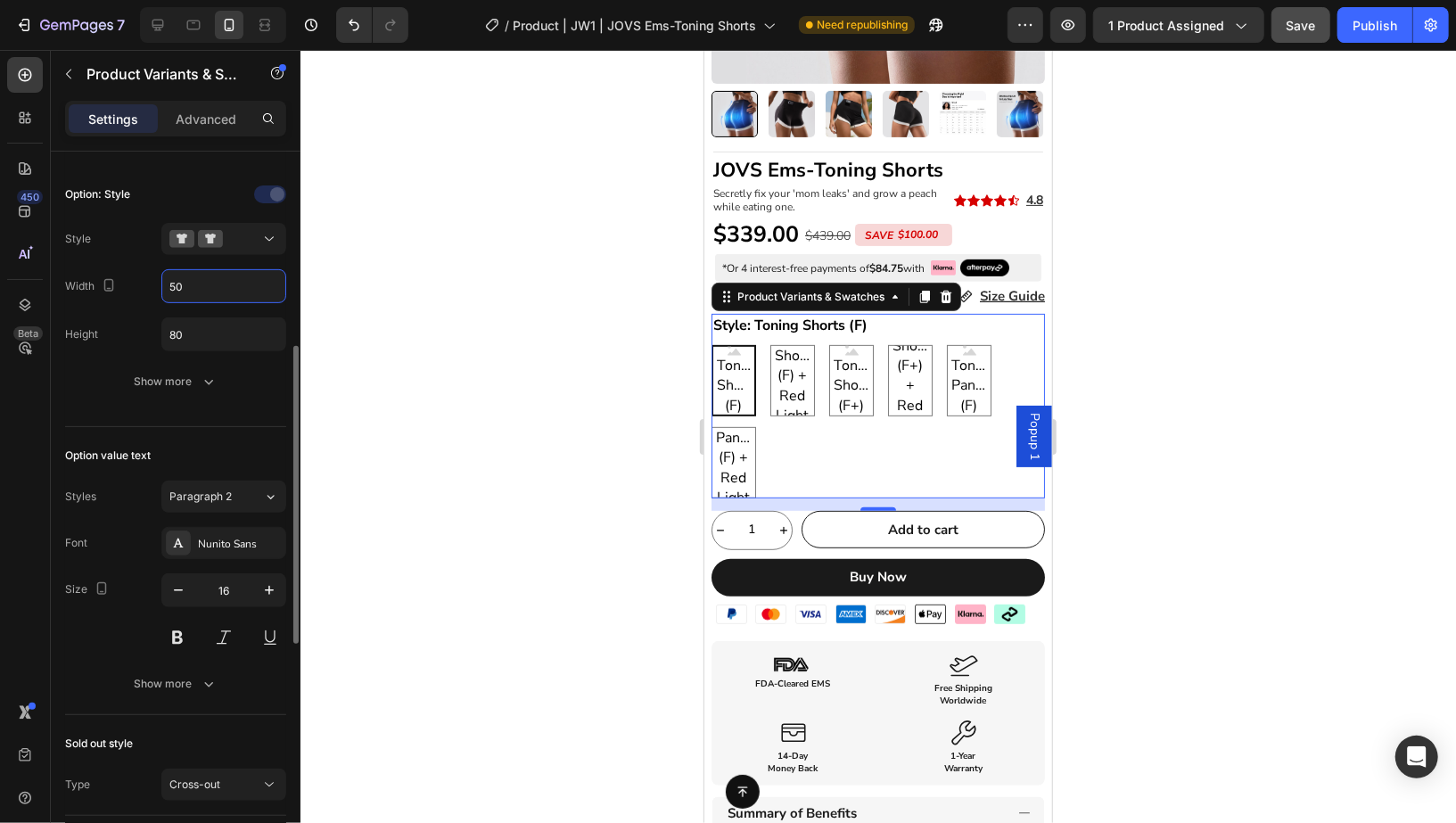
click at [210, 281] on input "50" at bounding box center [224, 286] width 123 height 32
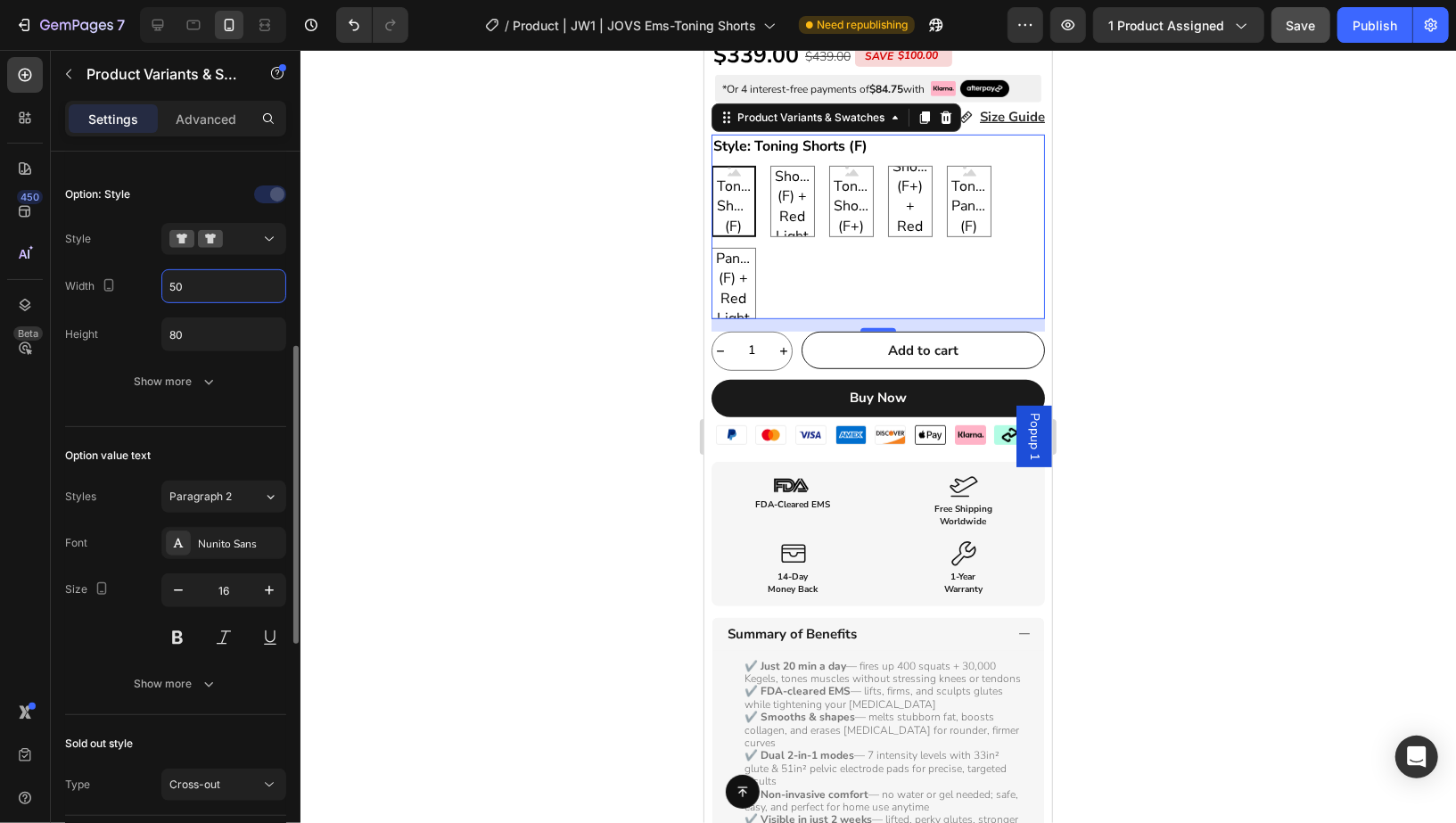
scroll to position [529, 0]
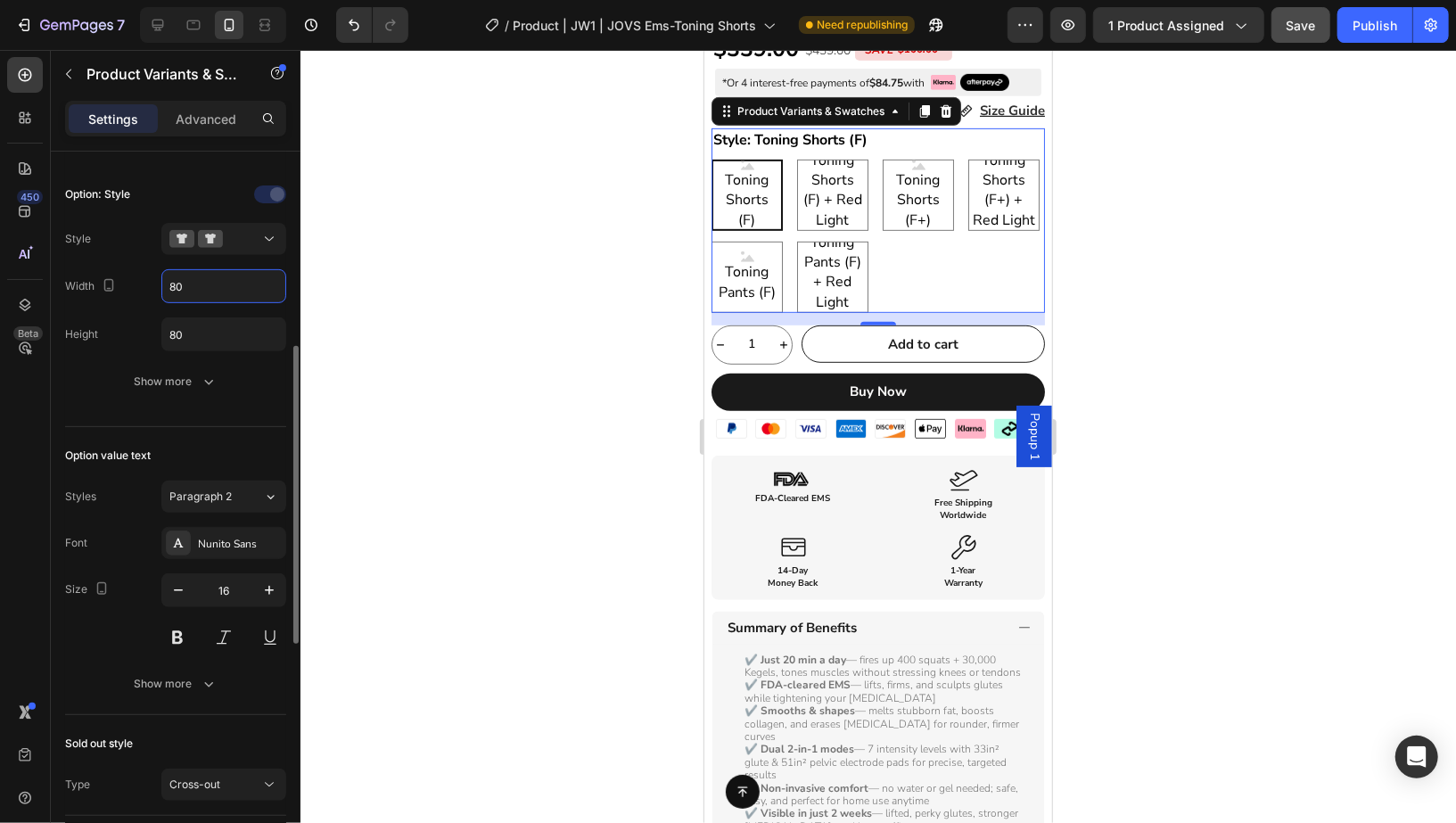
click at [250, 280] on input "80" at bounding box center [224, 286] width 123 height 32
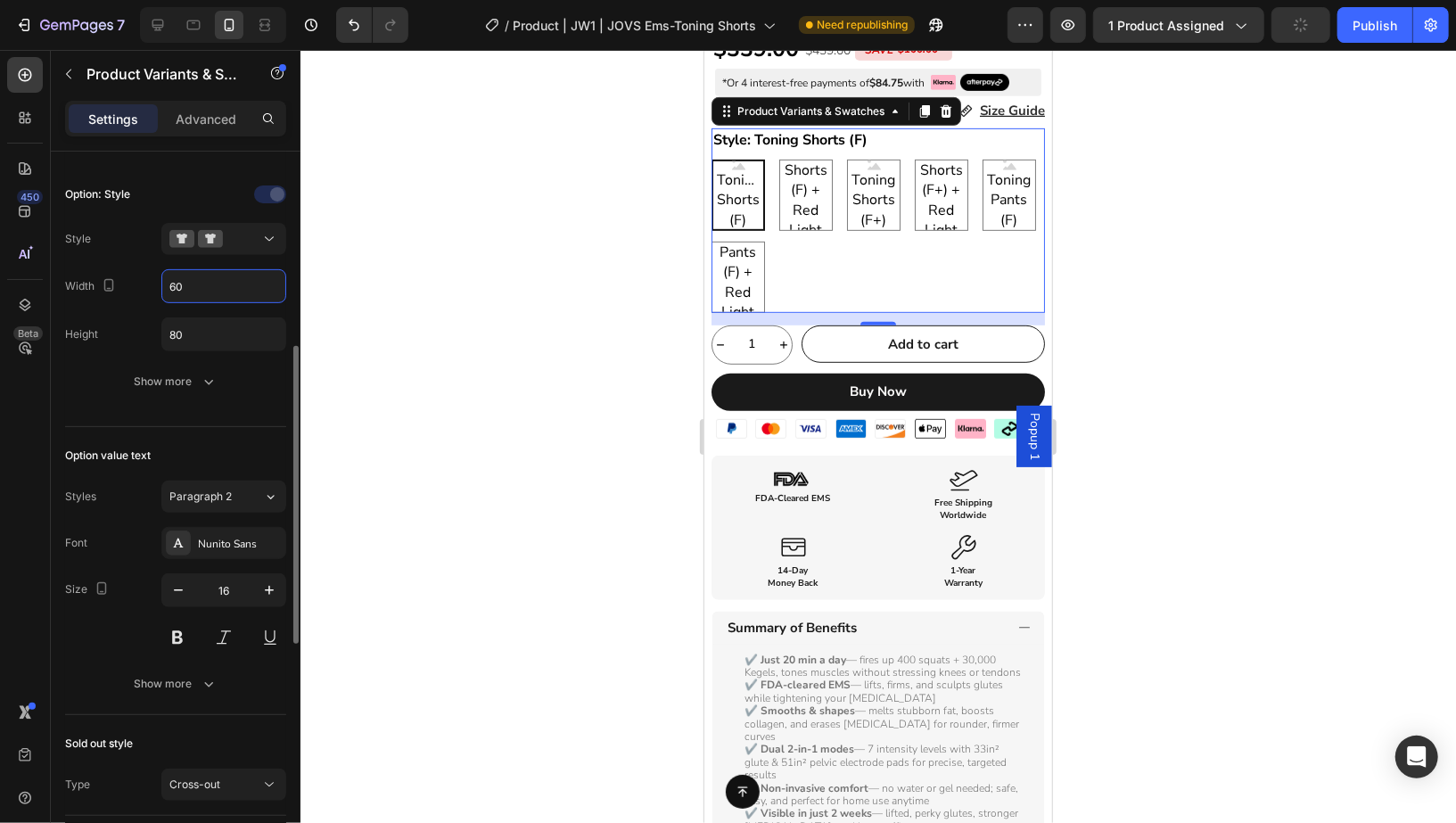
click at [220, 292] on input "60" at bounding box center [224, 286] width 123 height 32
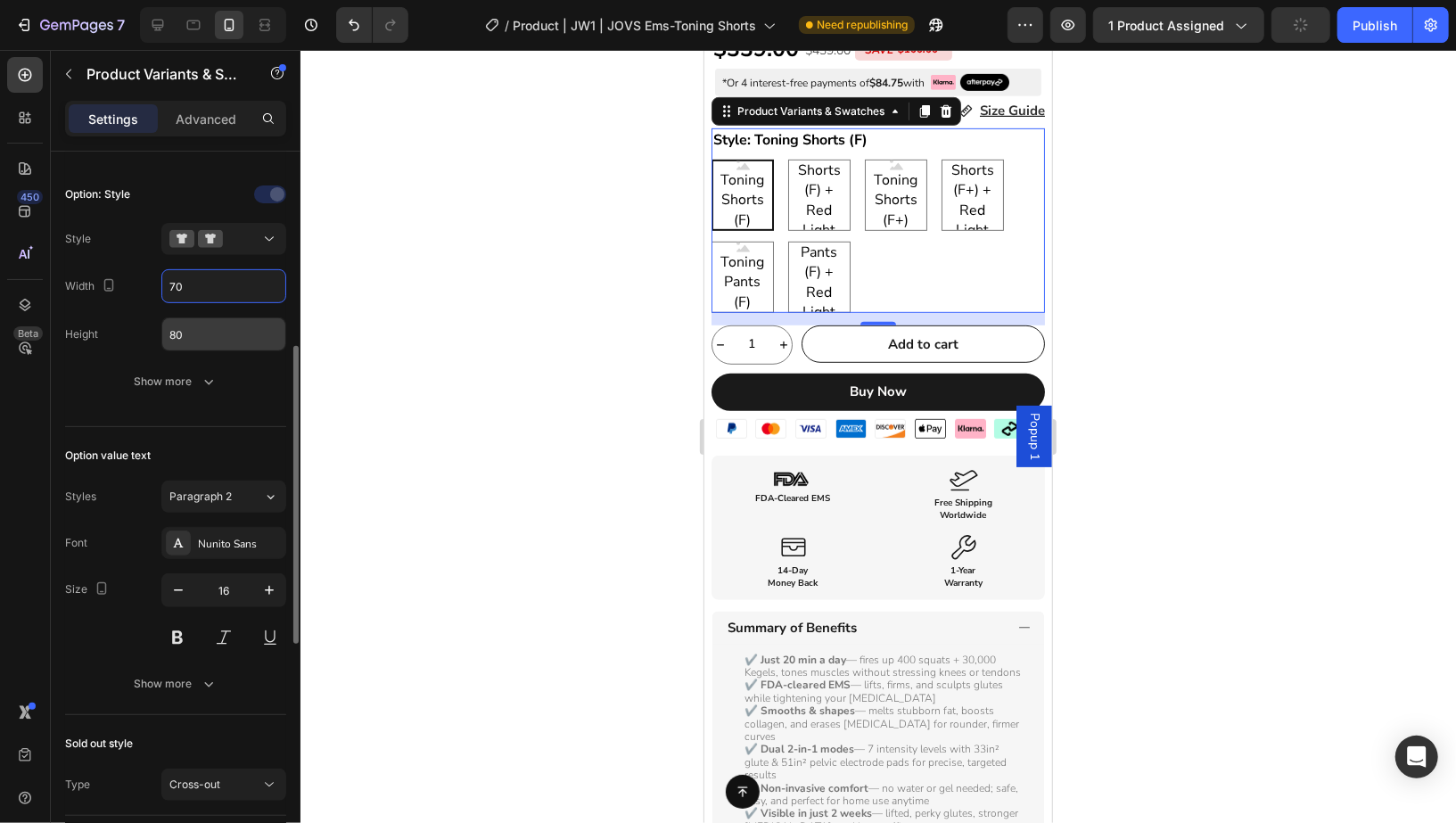
type input "70"
click at [207, 322] on input "80" at bounding box center [224, 334] width 123 height 32
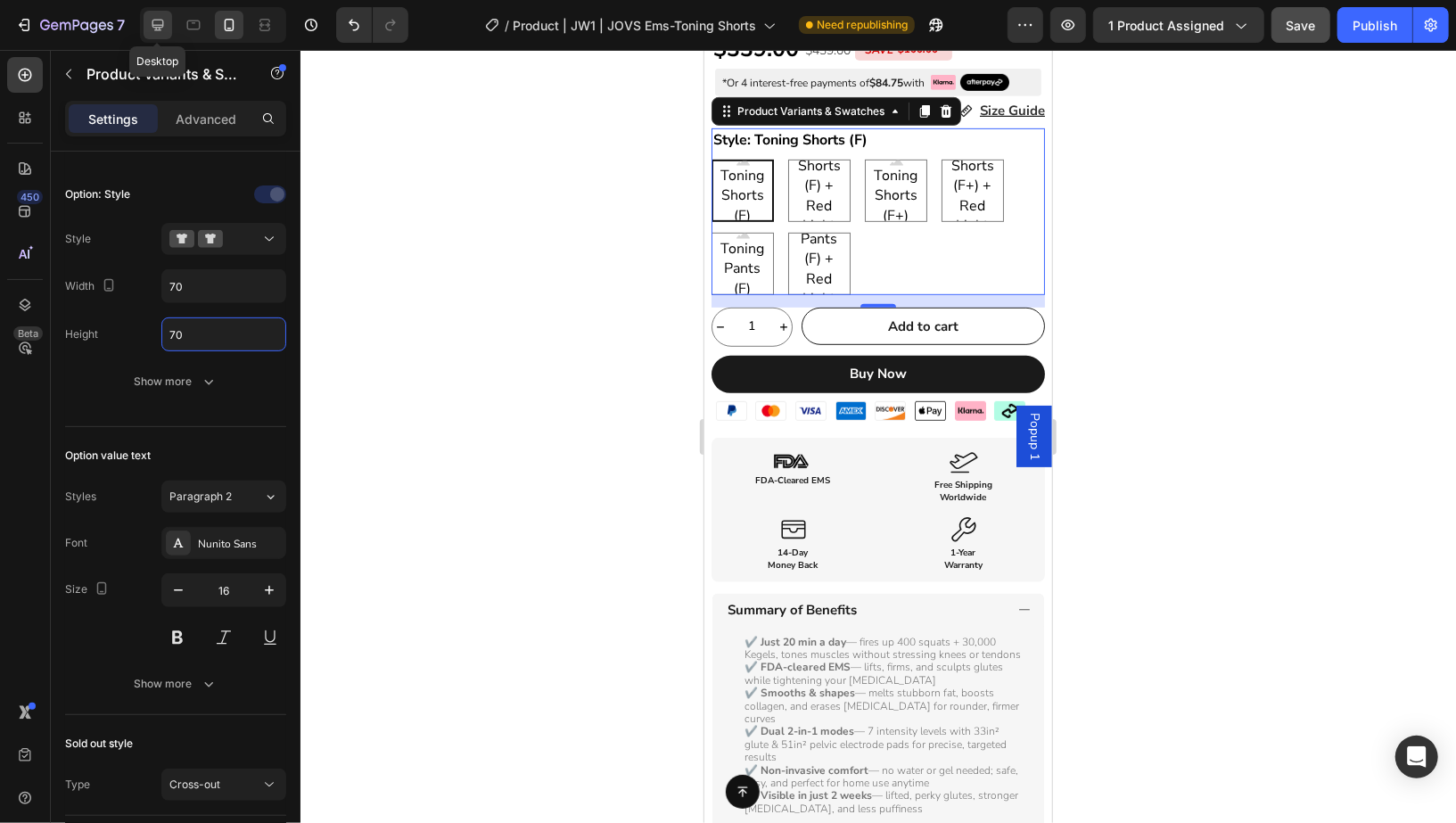
type input "70"
click at [156, 31] on icon at bounding box center [157, 24] width 18 height 18
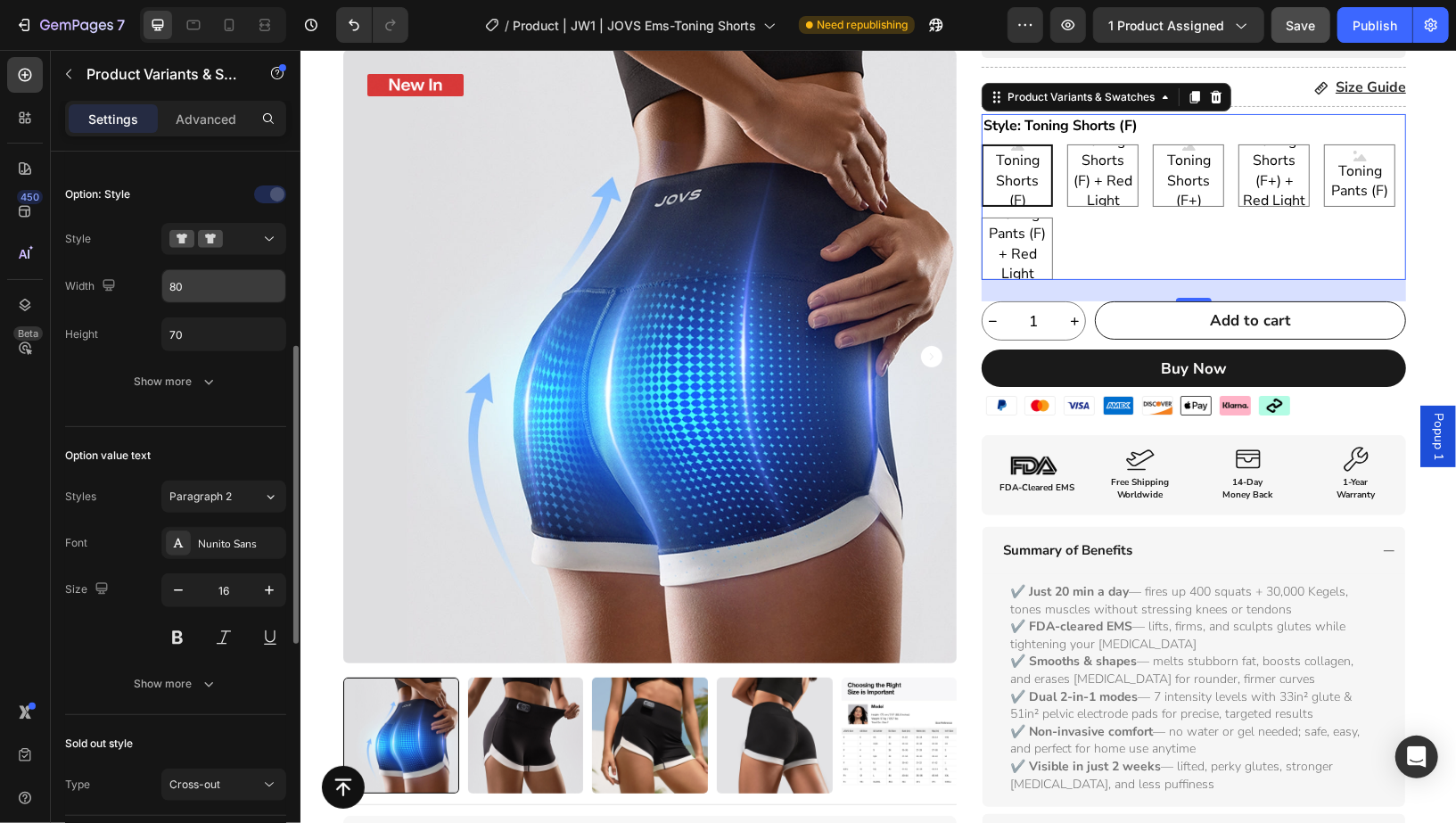
click at [222, 296] on input "80" at bounding box center [224, 286] width 123 height 32
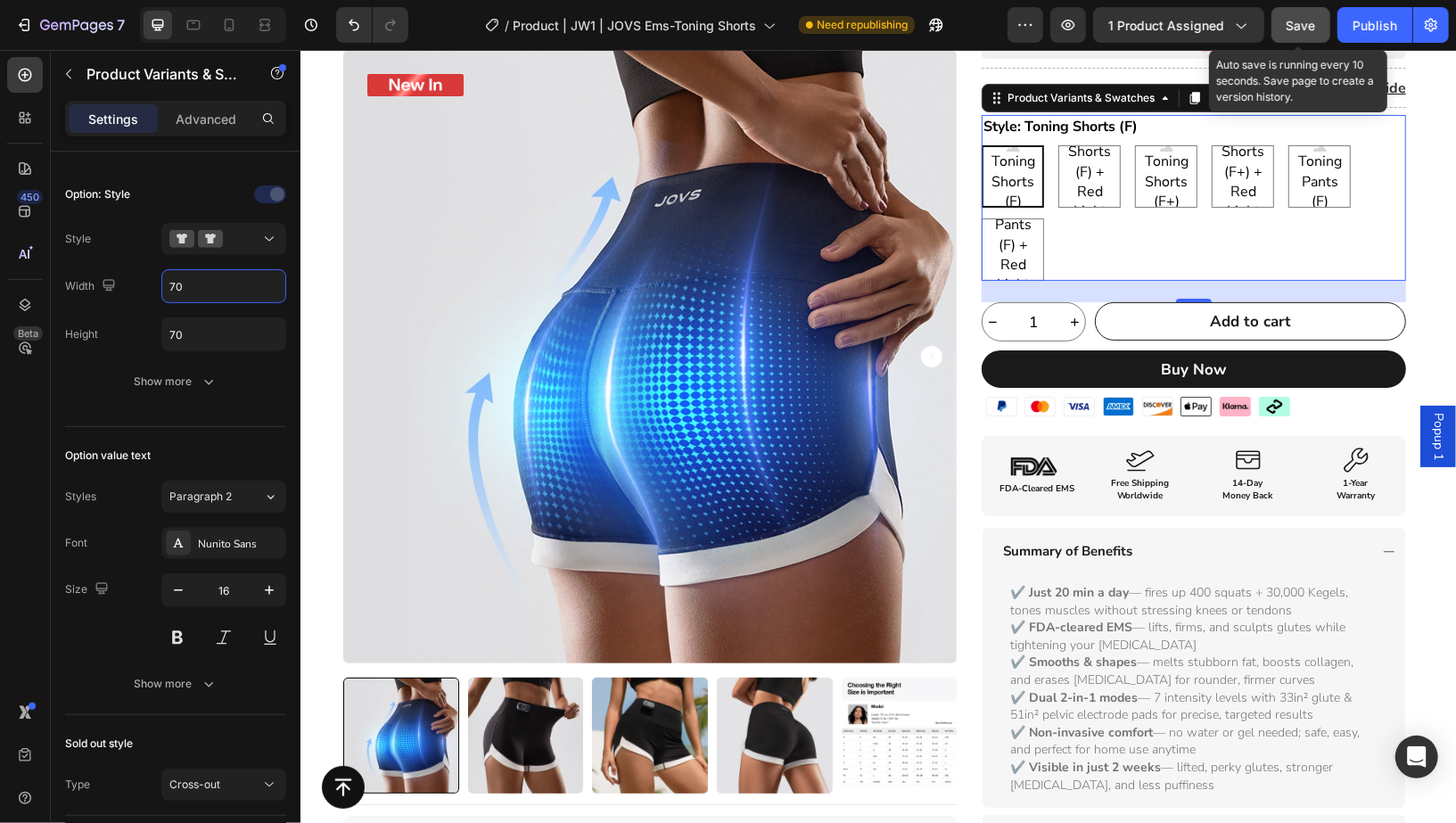
type input "70"
click at [1306, 28] on span "Save" at bounding box center [1301, 25] width 29 height 15
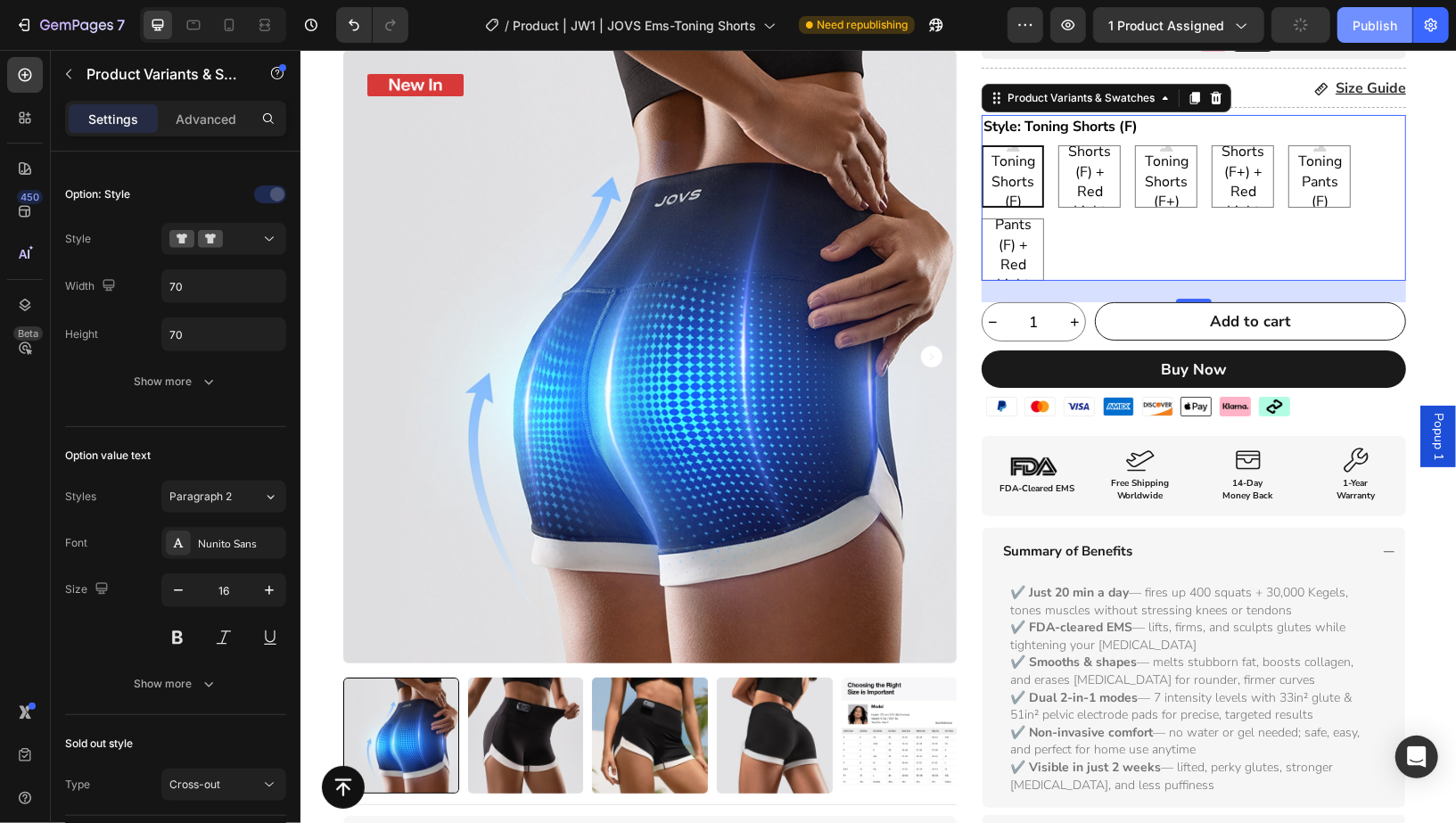
click at [1374, 38] on button "Publish" at bounding box center [1375, 25] width 75 height 35
click at [235, 26] on icon at bounding box center [229, 24] width 18 height 18
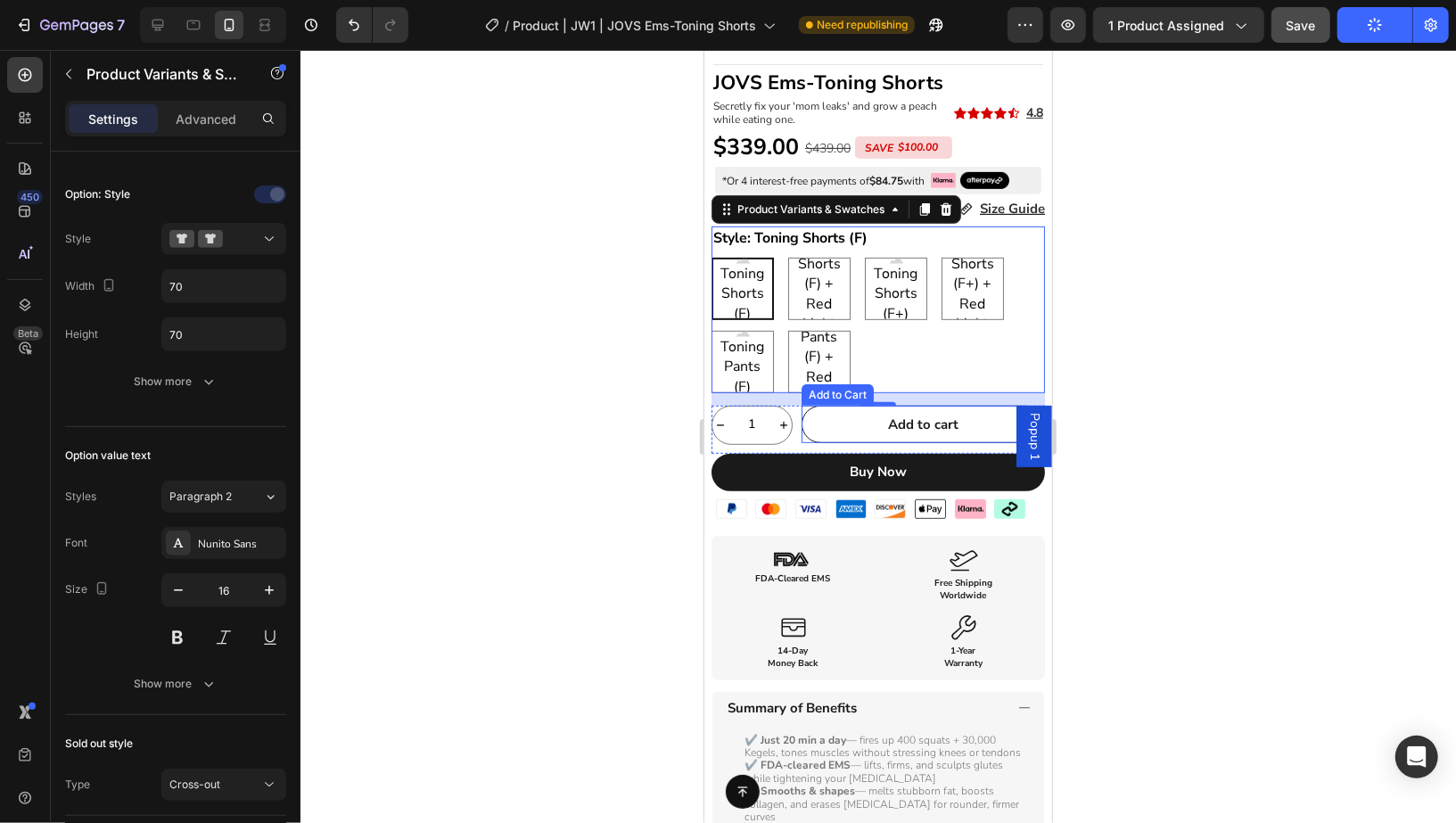
scroll to position [419, 0]
